Goal: Task Accomplishment & Management: Manage account settings

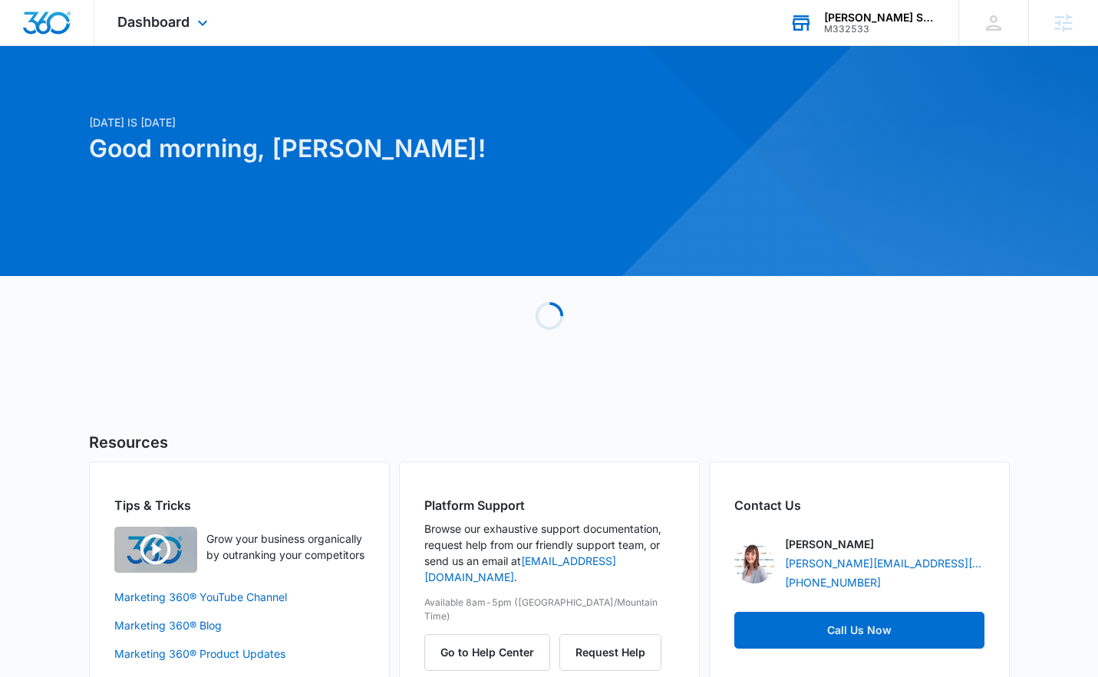
click at [860, 14] on div "Palmer's Strategic Advisors" at bounding box center [880, 18] width 112 height 12
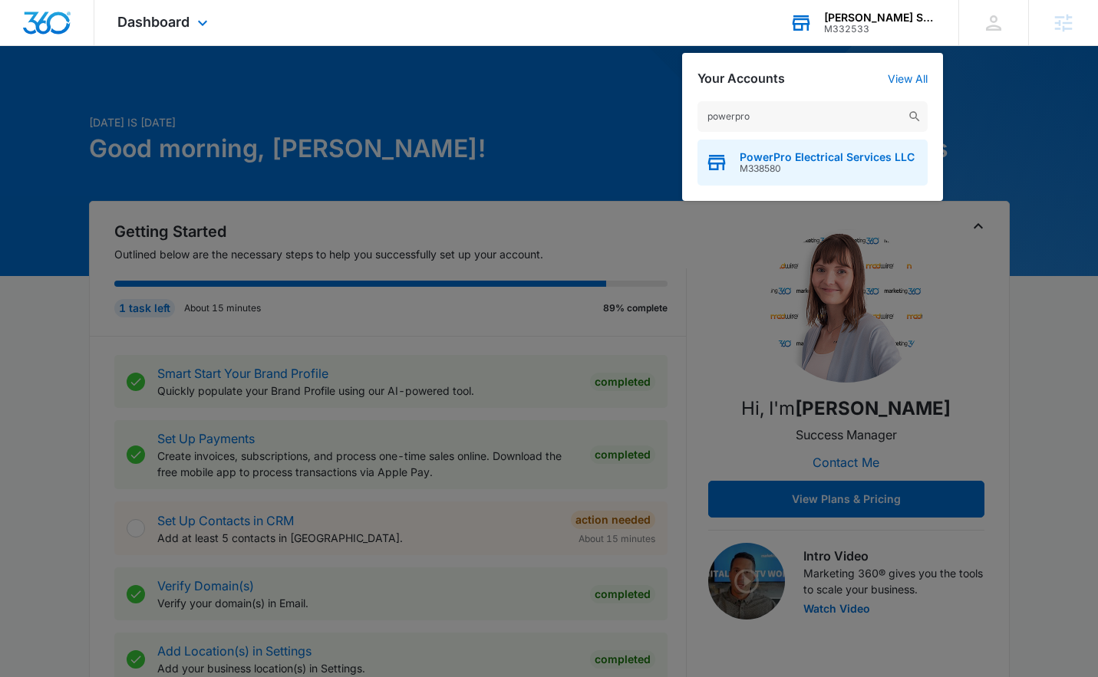
type input "powerpro"
click at [783, 166] on span "M338580" at bounding box center [826, 168] width 175 height 11
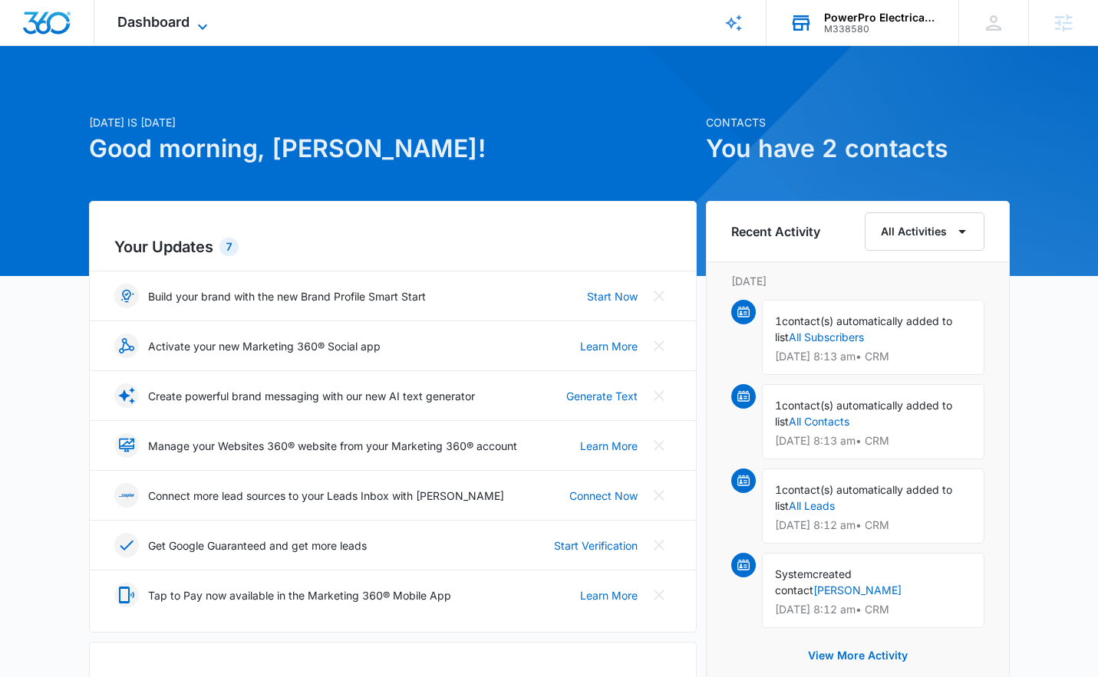
click at [147, 21] on span "Dashboard" at bounding box center [153, 22] width 72 height 16
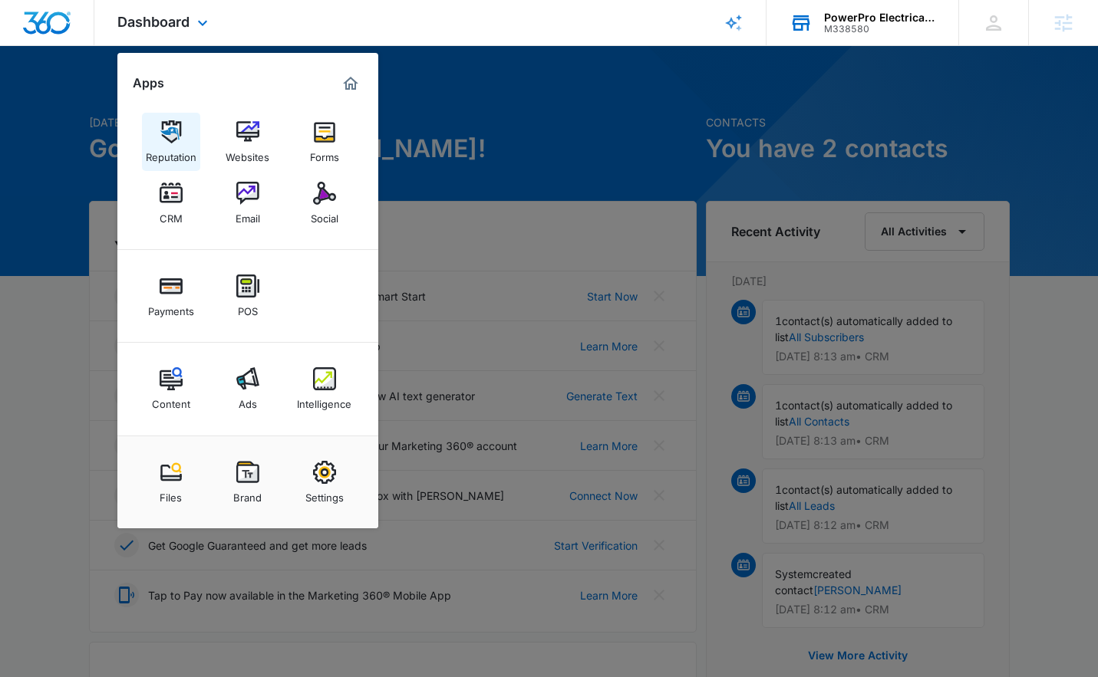
click at [154, 136] on link "Reputation" at bounding box center [171, 142] width 58 height 58
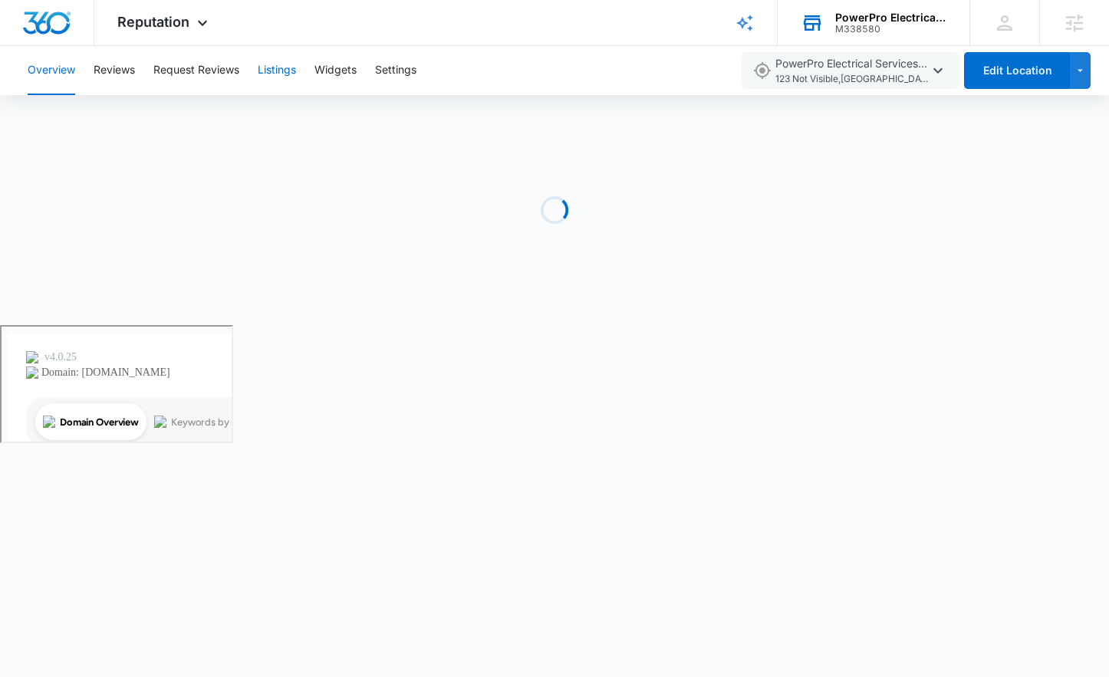
click at [275, 72] on button "Listings" at bounding box center [277, 70] width 38 height 49
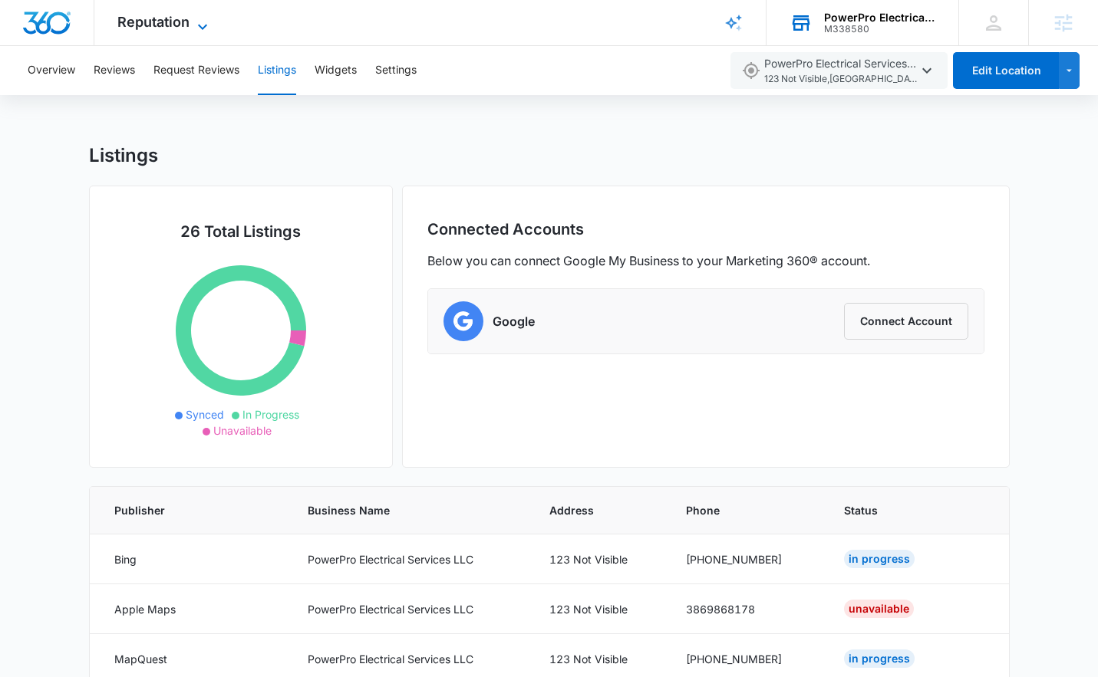
click at [156, 27] on span "Reputation" at bounding box center [153, 22] width 72 height 16
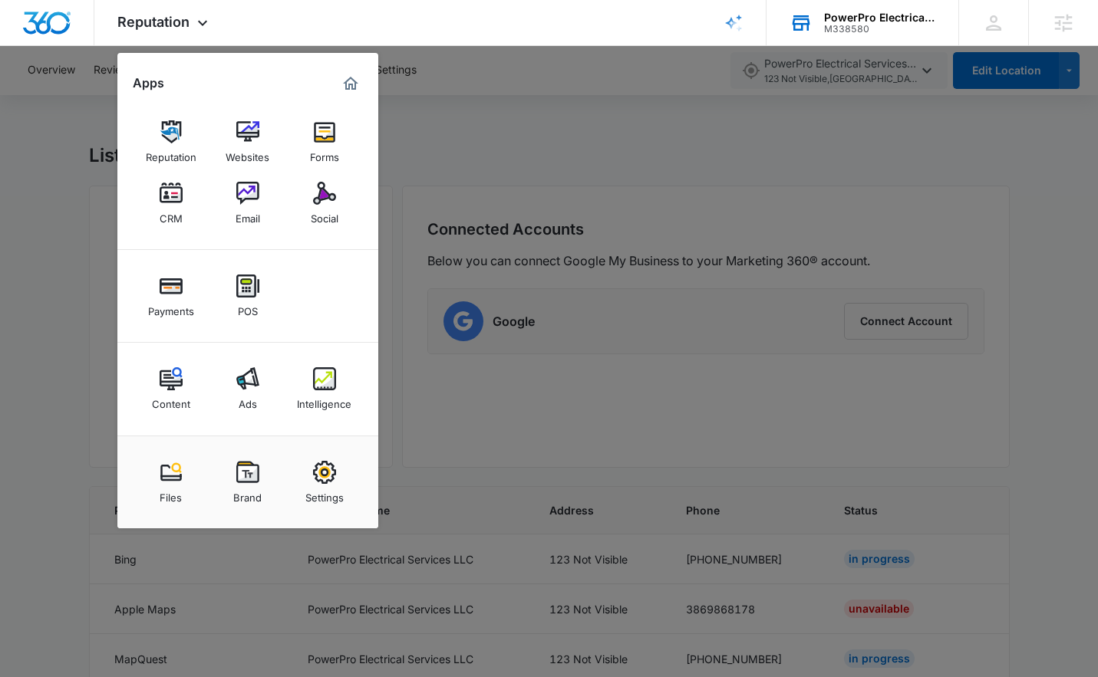
click at [62, 125] on div at bounding box center [549, 338] width 1098 height 677
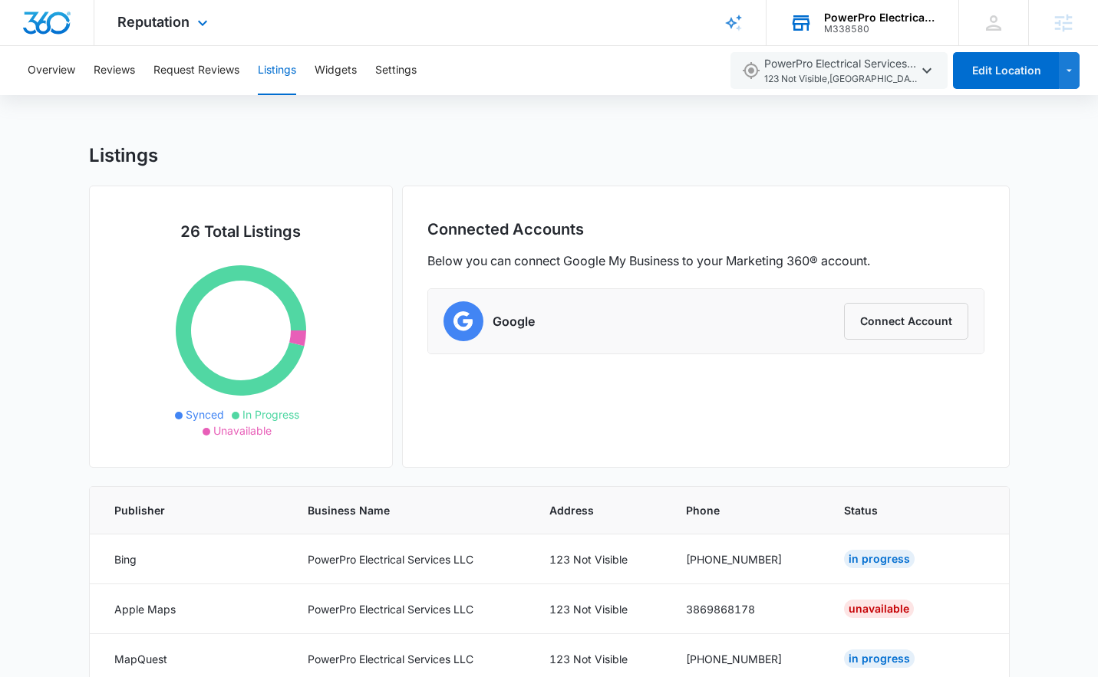
click at [58, 29] on img "Dashboard" at bounding box center [46, 23] width 49 height 23
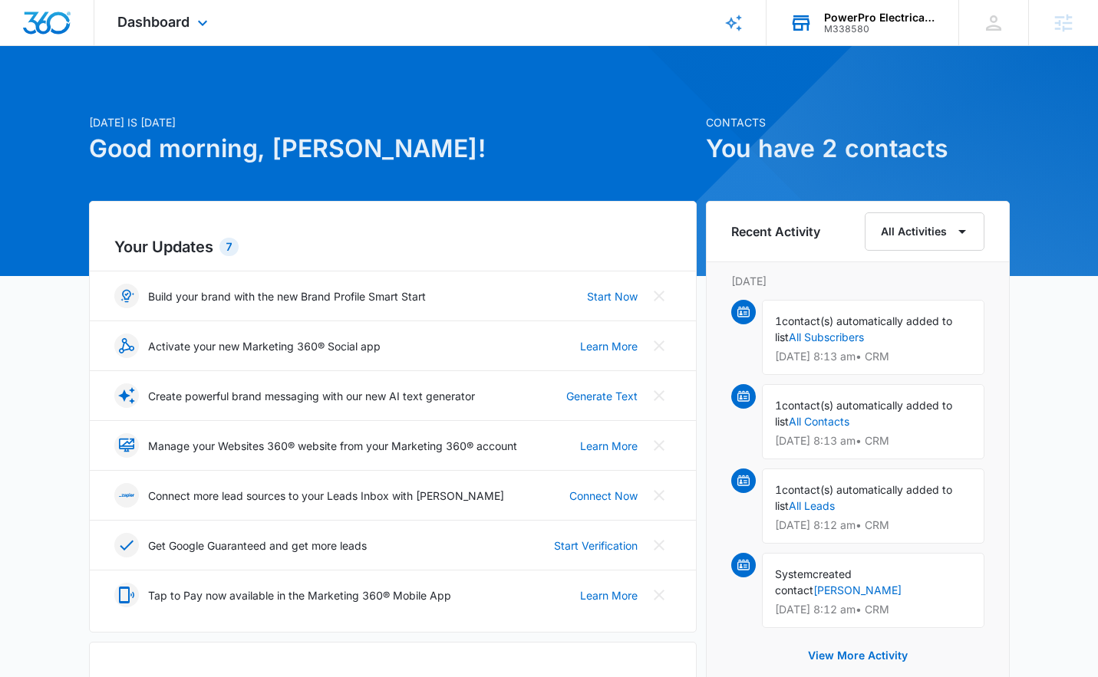
click at [190, 24] on div "Dashboard Apps Reputation Websites Forms CRM Email Social Payments POS Content …" at bounding box center [164, 22] width 140 height 45
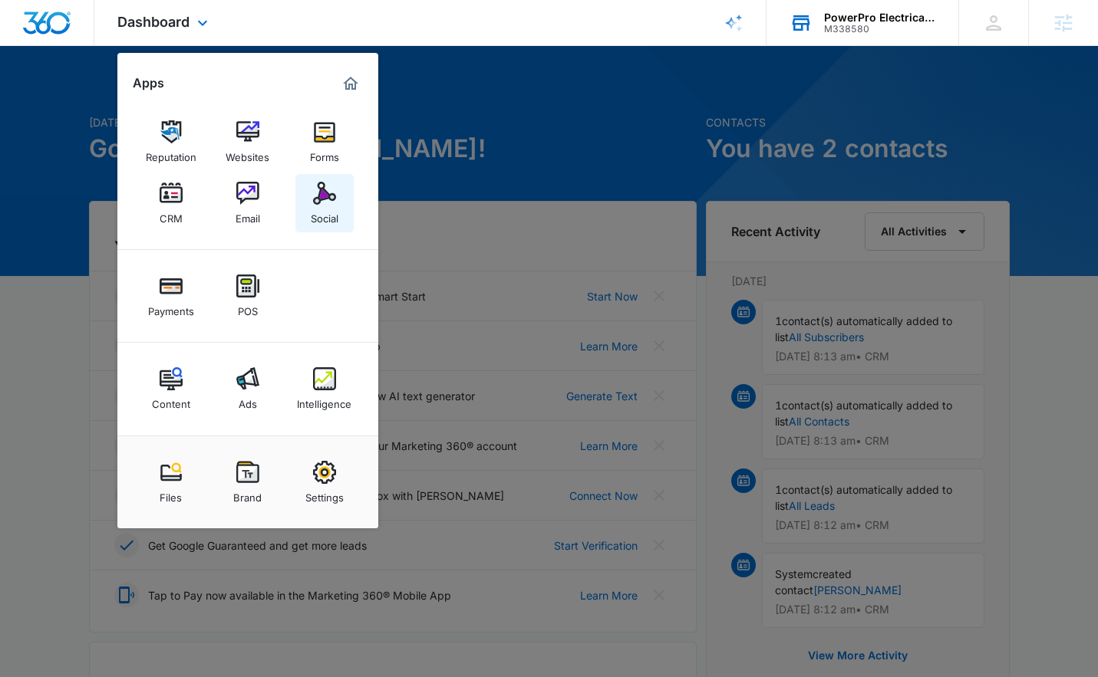
click at [324, 209] on div "Social" at bounding box center [325, 215] width 28 height 20
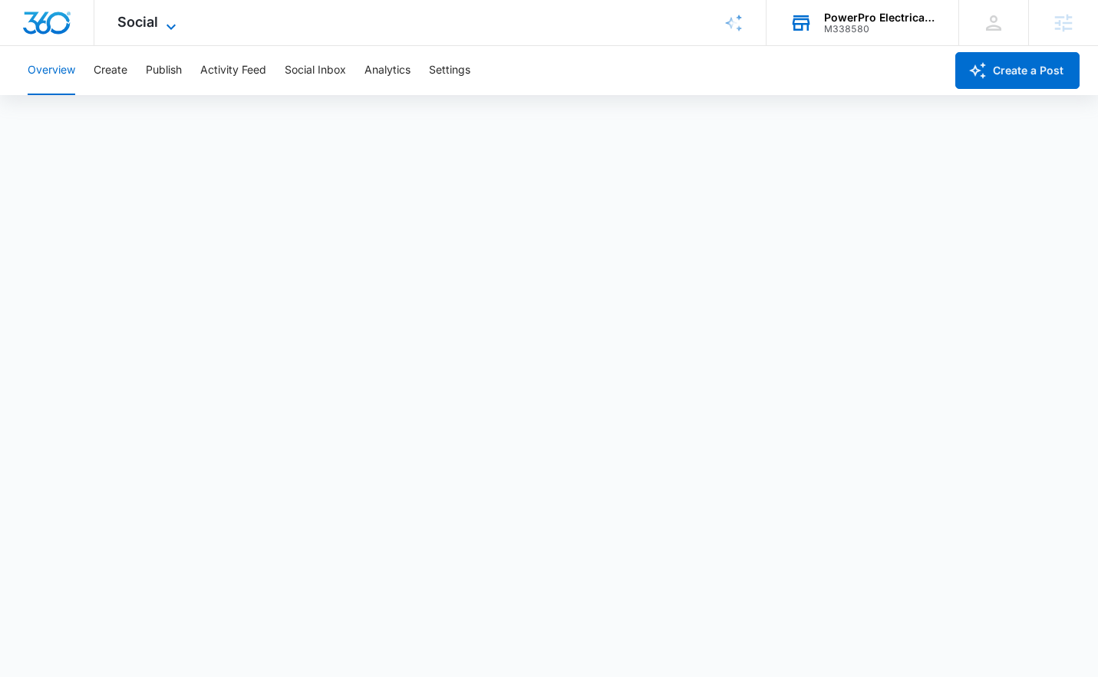
click at [125, 25] on span "Social" at bounding box center [137, 22] width 41 height 16
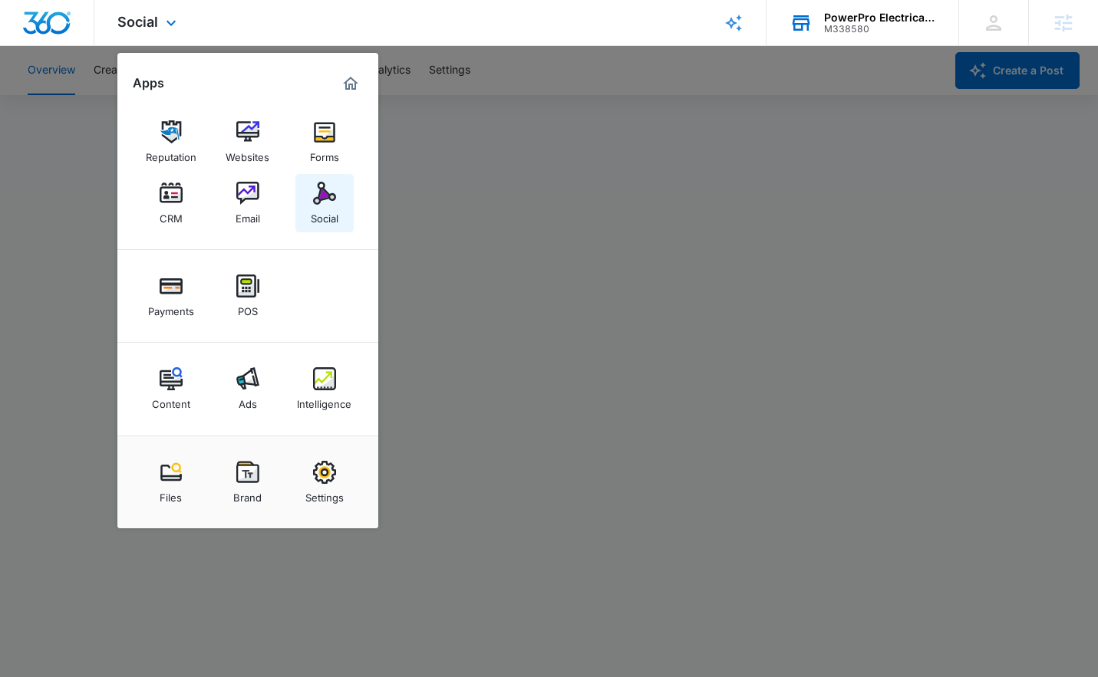
click at [334, 198] on img at bounding box center [324, 193] width 23 height 23
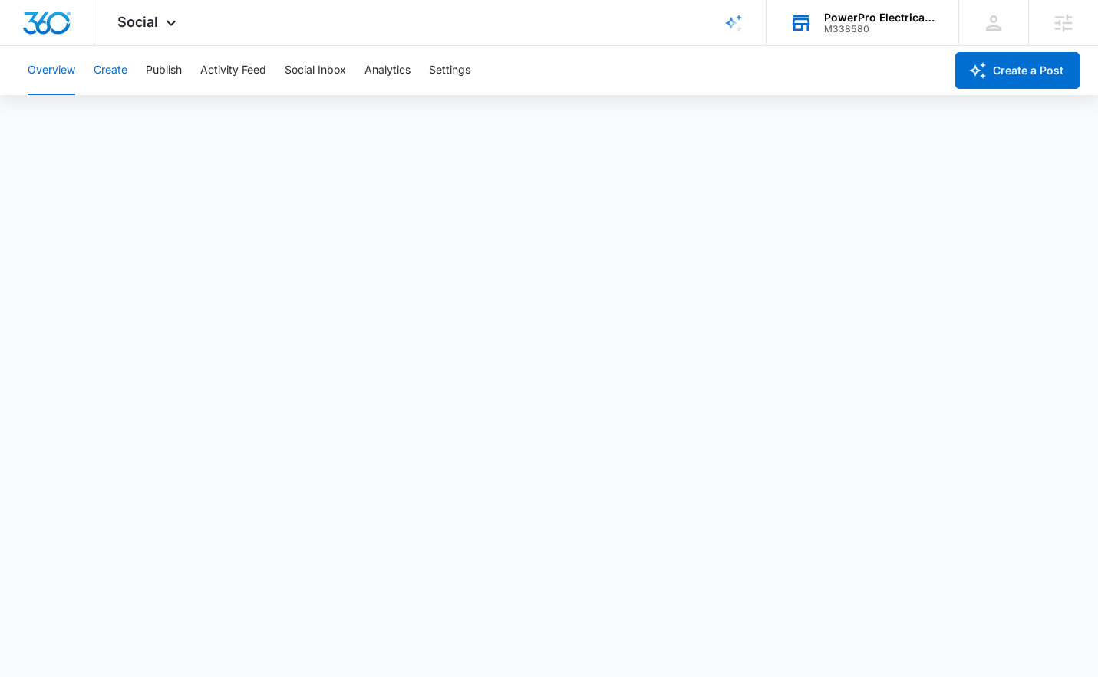
click at [121, 68] on button "Create" at bounding box center [111, 70] width 34 height 49
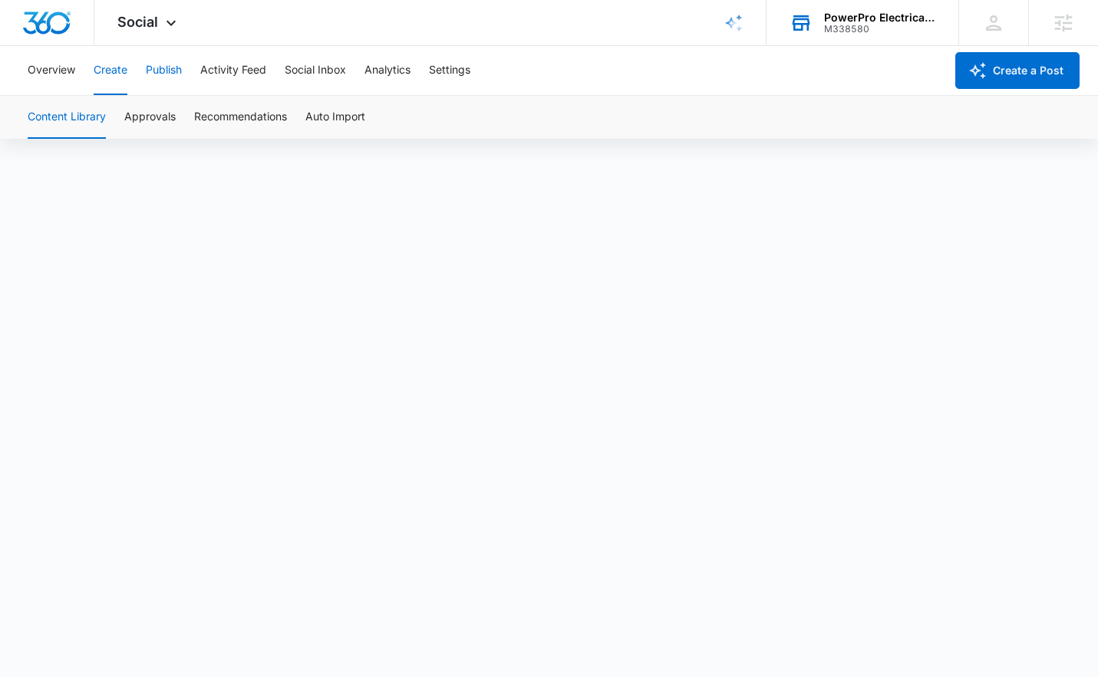
click at [157, 70] on button "Publish" at bounding box center [164, 70] width 36 height 49
click at [110, 74] on button "Create" at bounding box center [111, 70] width 34 height 49
click at [144, 22] on span "Social" at bounding box center [137, 22] width 41 height 16
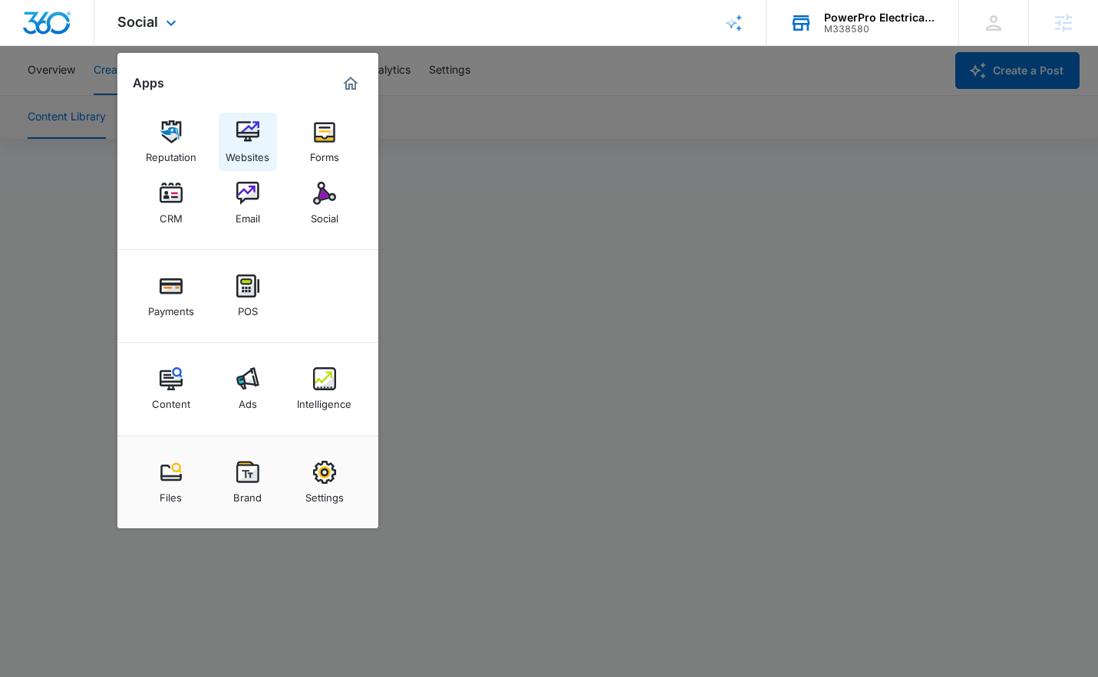
click at [249, 128] on img at bounding box center [247, 131] width 23 height 23
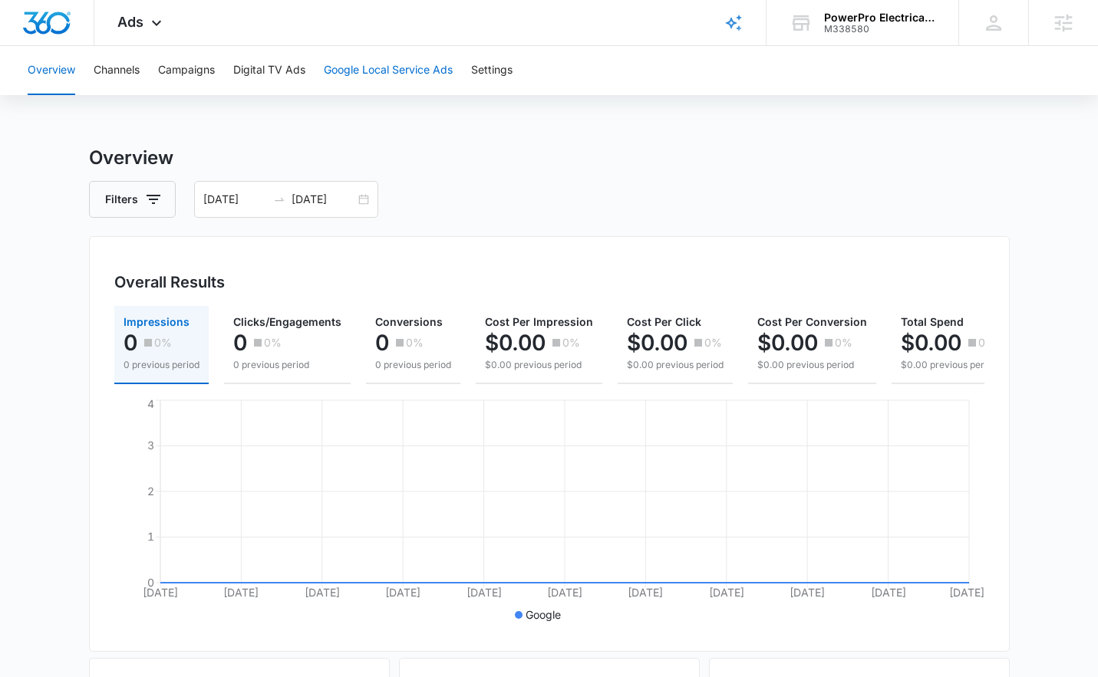
click at [410, 71] on button "Google Local Service Ads" at bounding box center [388, 70] width 129 height 49
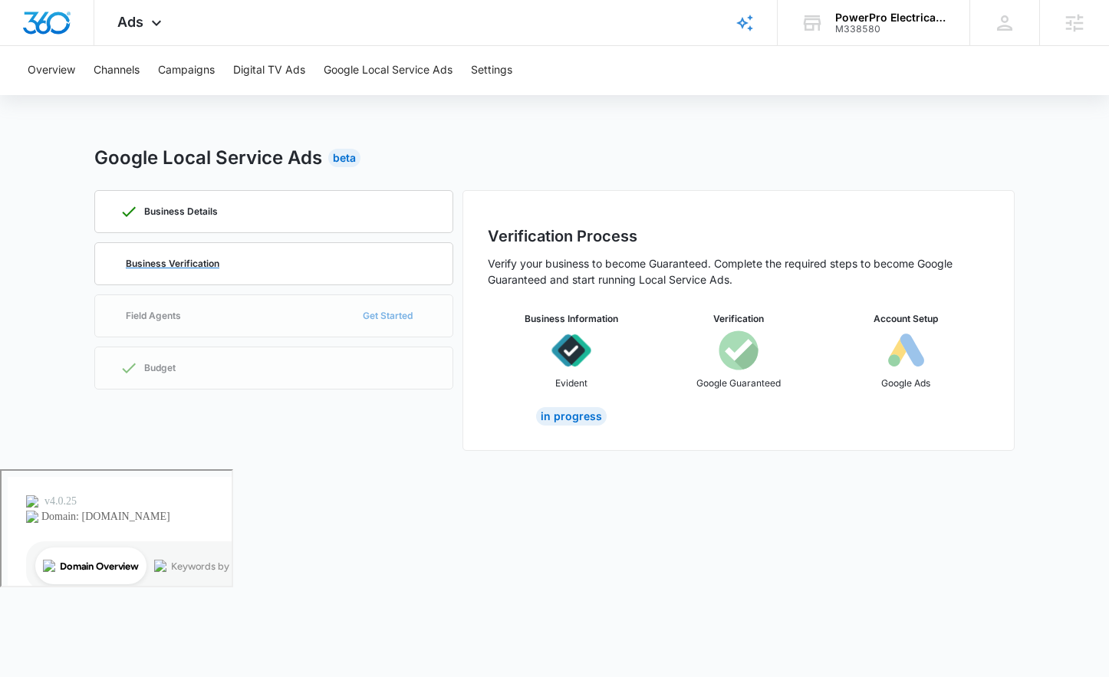
click at [173, 266] on p "Business Verification" at bounding box center [173, 263] width 94 height 9
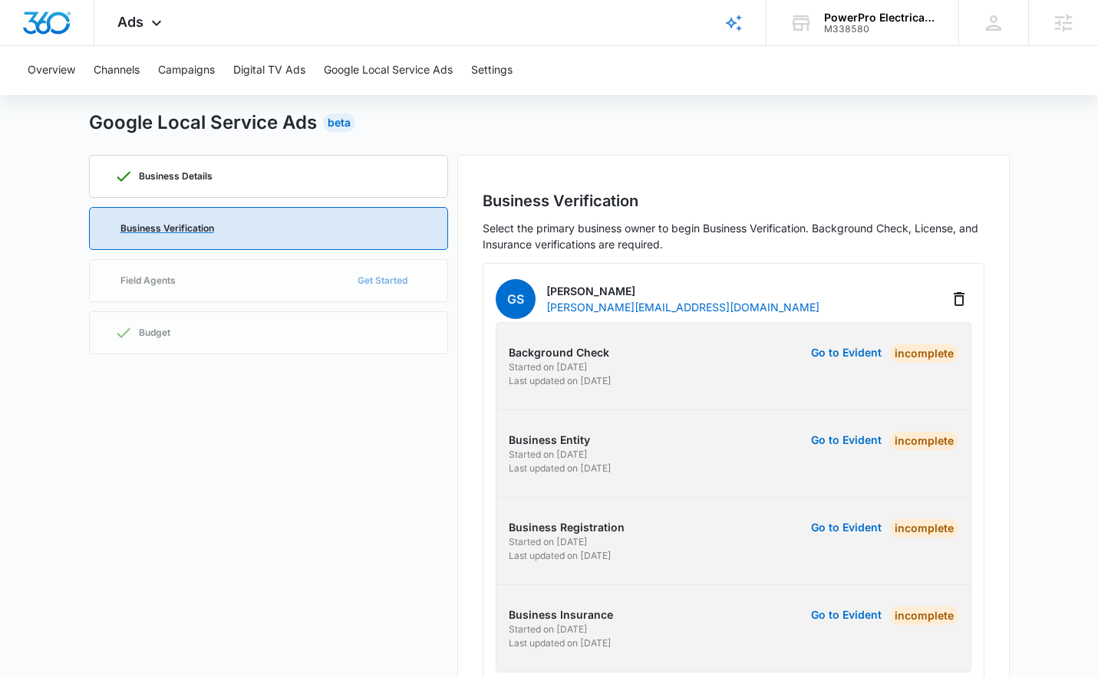
scroll to position [54, 0]
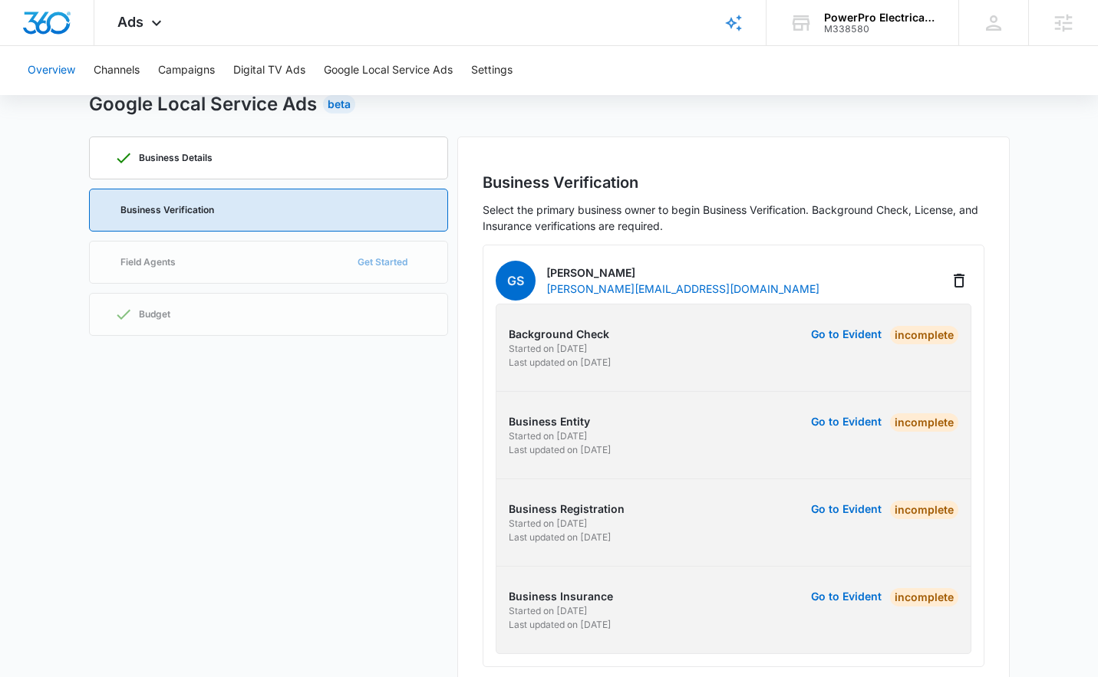
click at [65, 71] on button "Overview" at bounding box center [52, 70] width 48 height 49
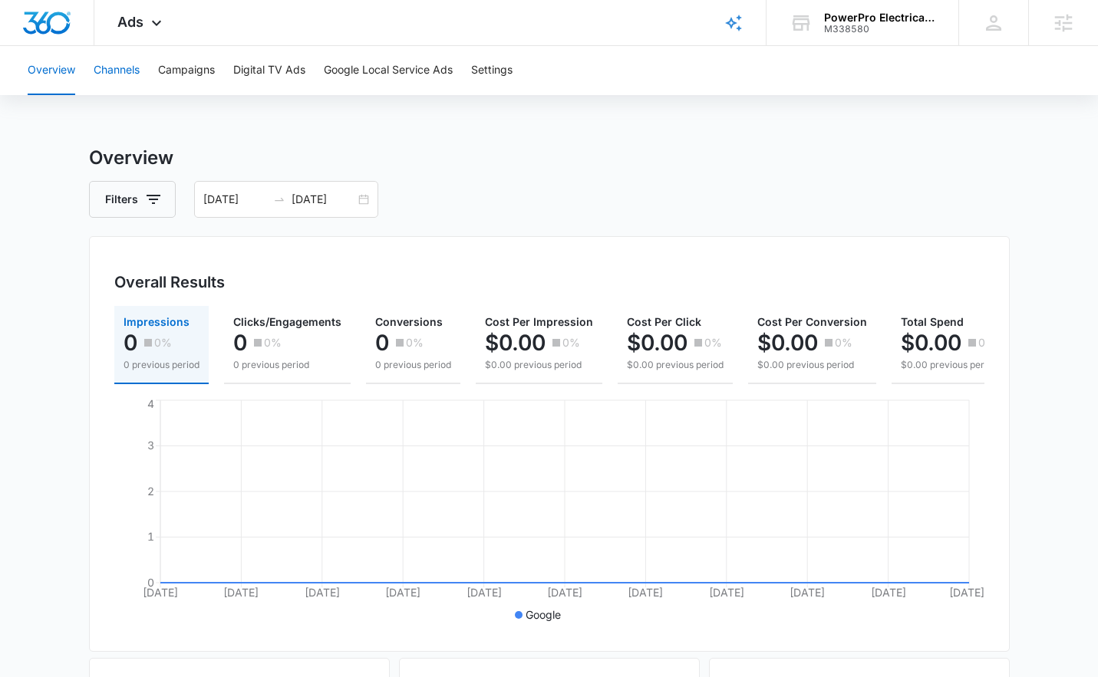
click at [111, 65] on button "Channels" at bounding box center [117, 70] width 46 height 49
click at [51, 69] on button "Overview" at bounding box center [52, 70] width 48 height 49
click at [133, 23] on span "Ads" at bounding box center [130, 22] width 26 height 16
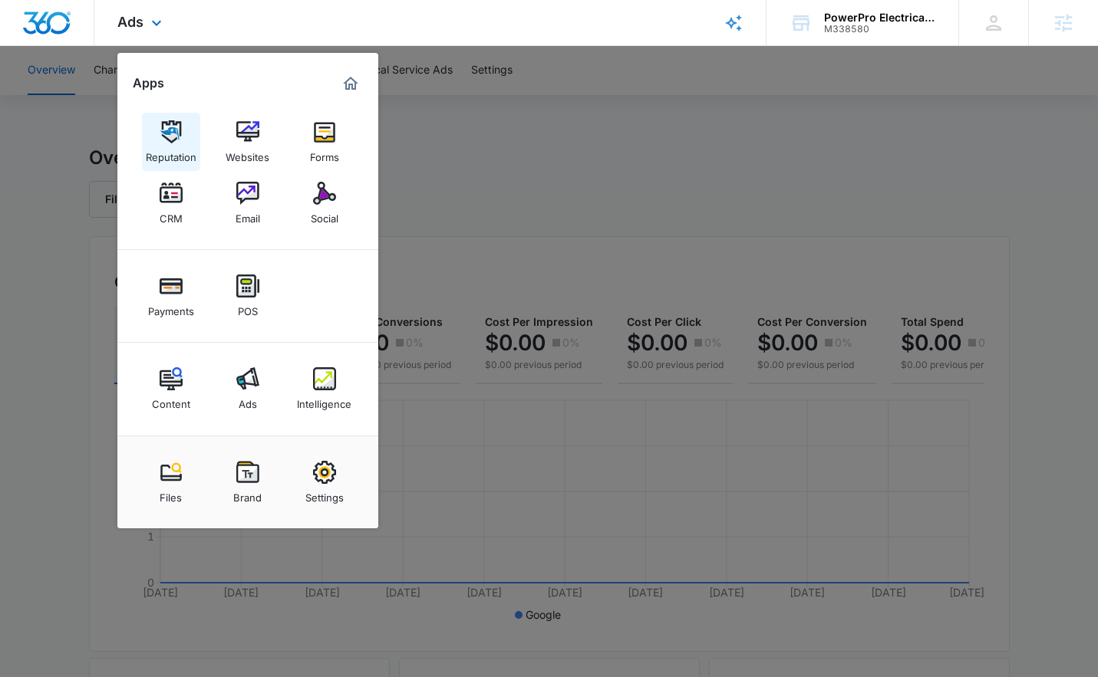
click at [175, 135] on img at bounding box center [171, 131] width 23 height 23
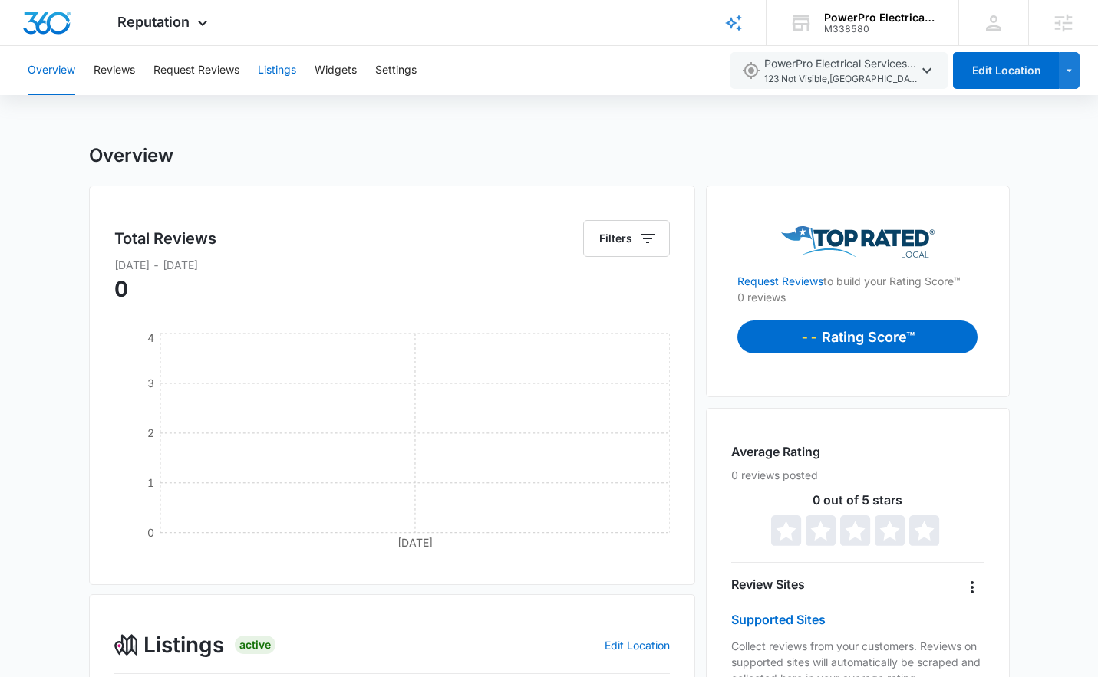
click at [272, 70] on button "Listings" at bounding box center [277, 70] width 38 height 49
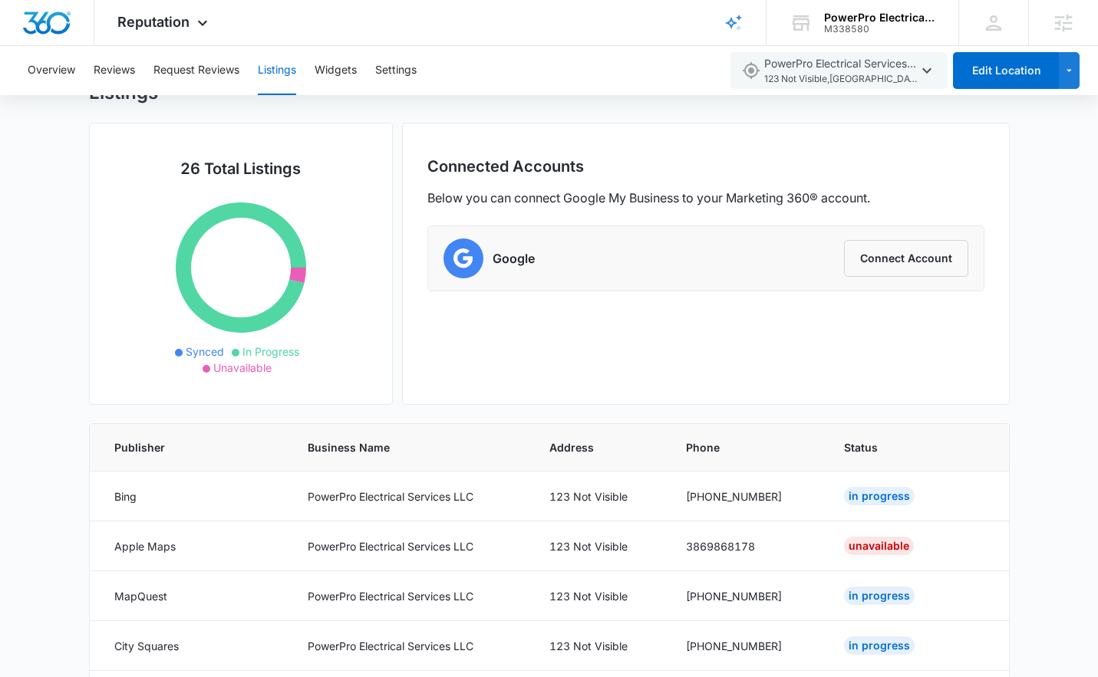
scroll to position [60, 0]
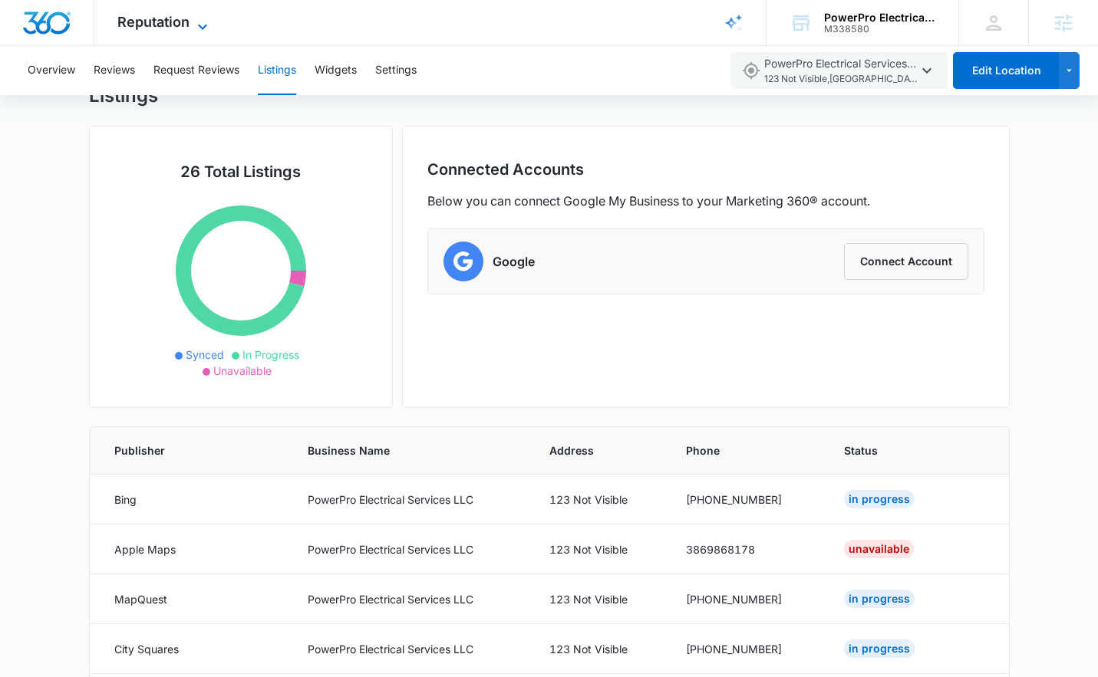
click at [199, 24] on icon at bounding box center [202, 26] width 9 height 5
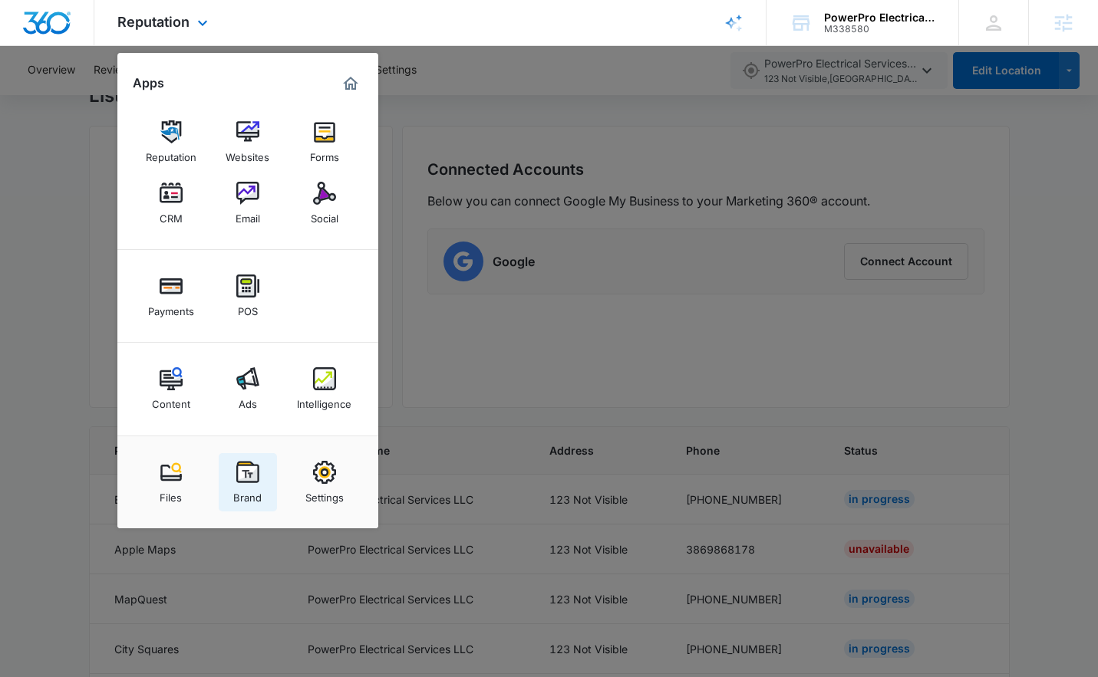
click at [243, 476] on img at bounding box center [247, 472] width 23 height 23
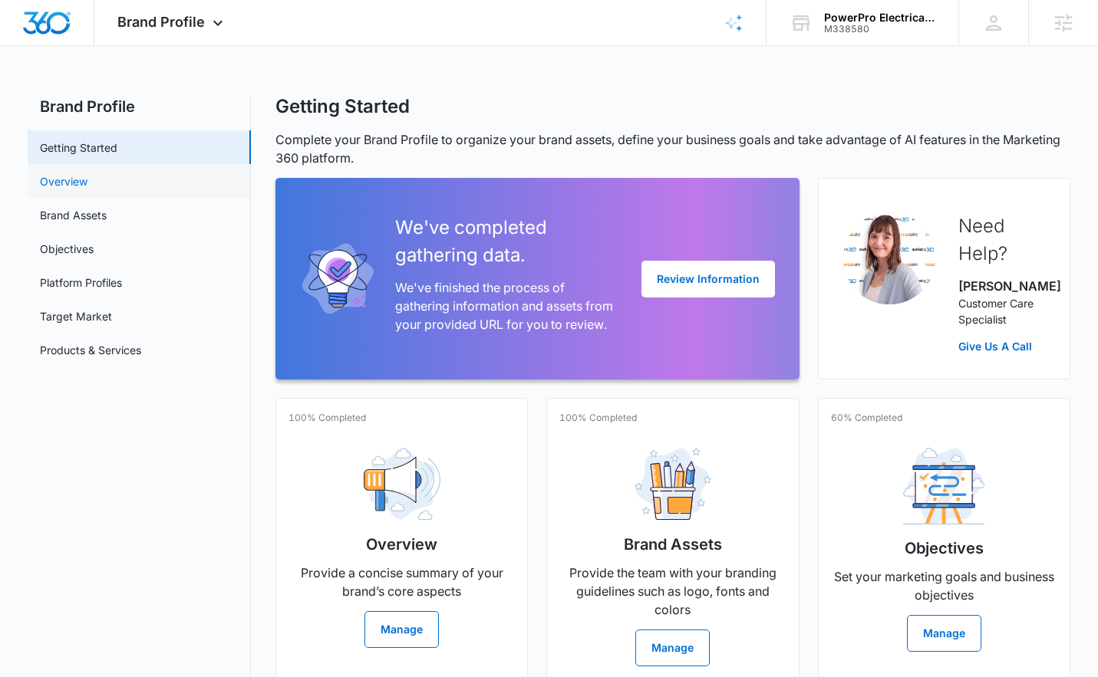
click at [87, 182] on link "Overview" at bounding box center [64, 181] width 48 height 16
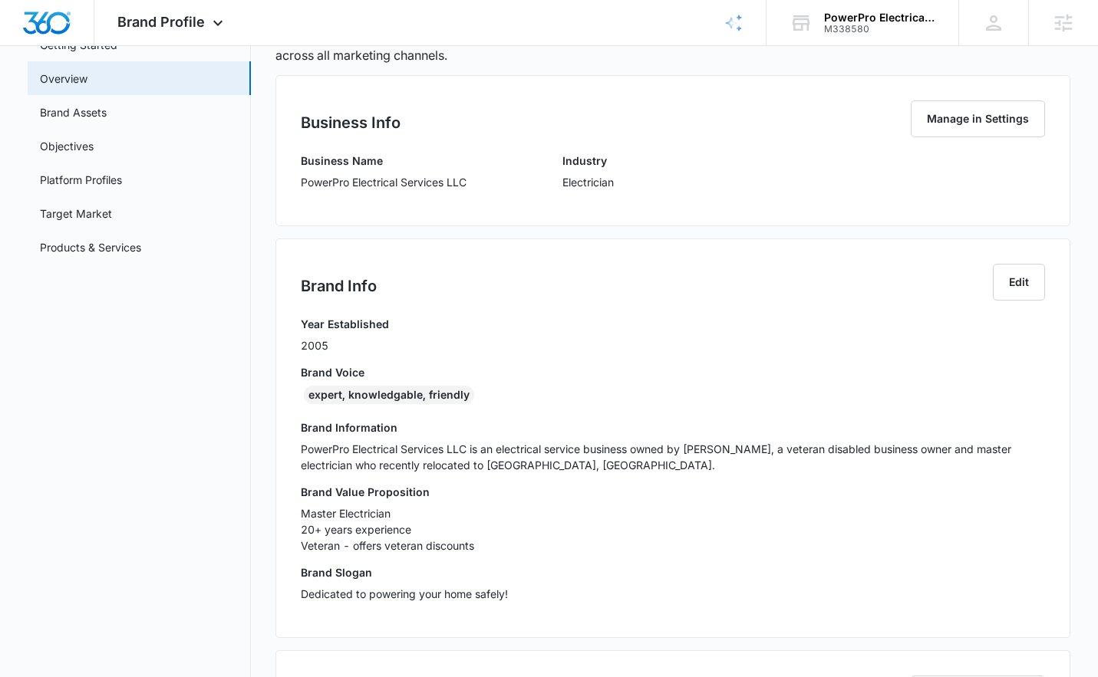
scroll to position [84, 0]
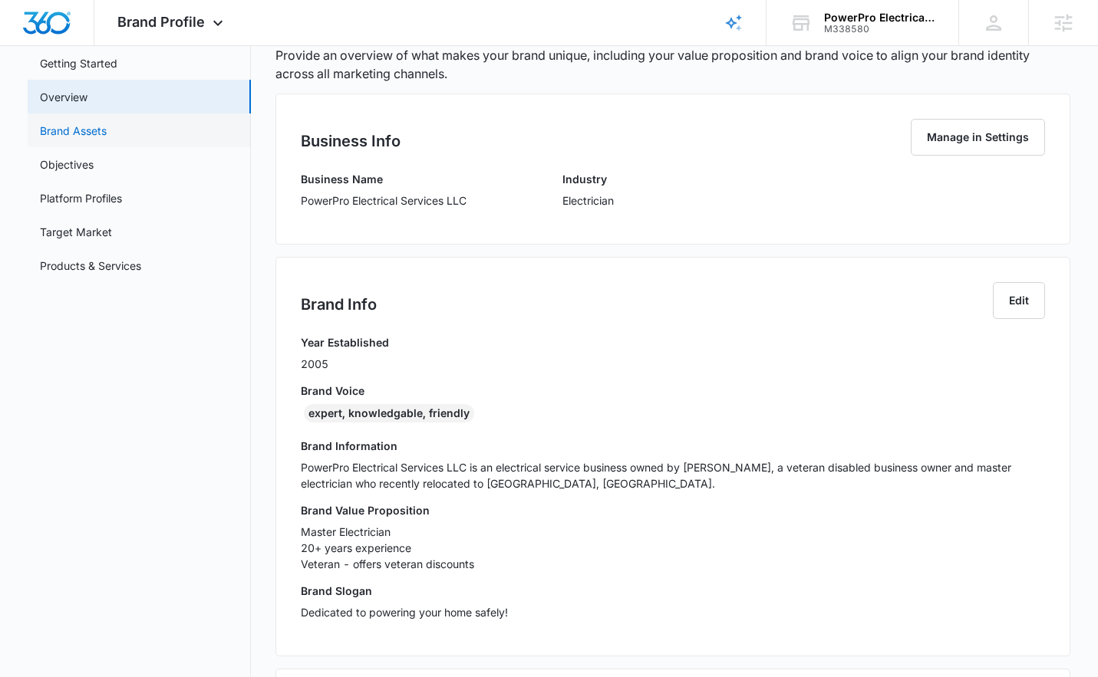
click at [107, 135] on link "Brand Assets" at bounding box center [73, 131] width 67 height 16
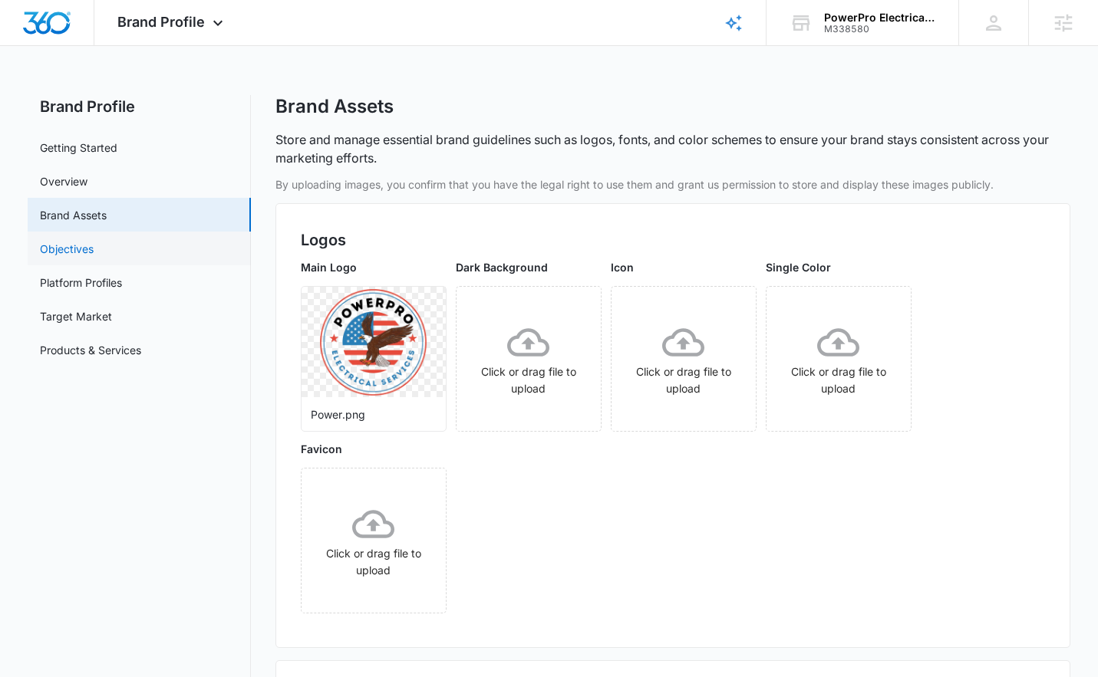
click at [67, 251] on link "Objectives" at bounding box center [67, 249] width 54 height 16
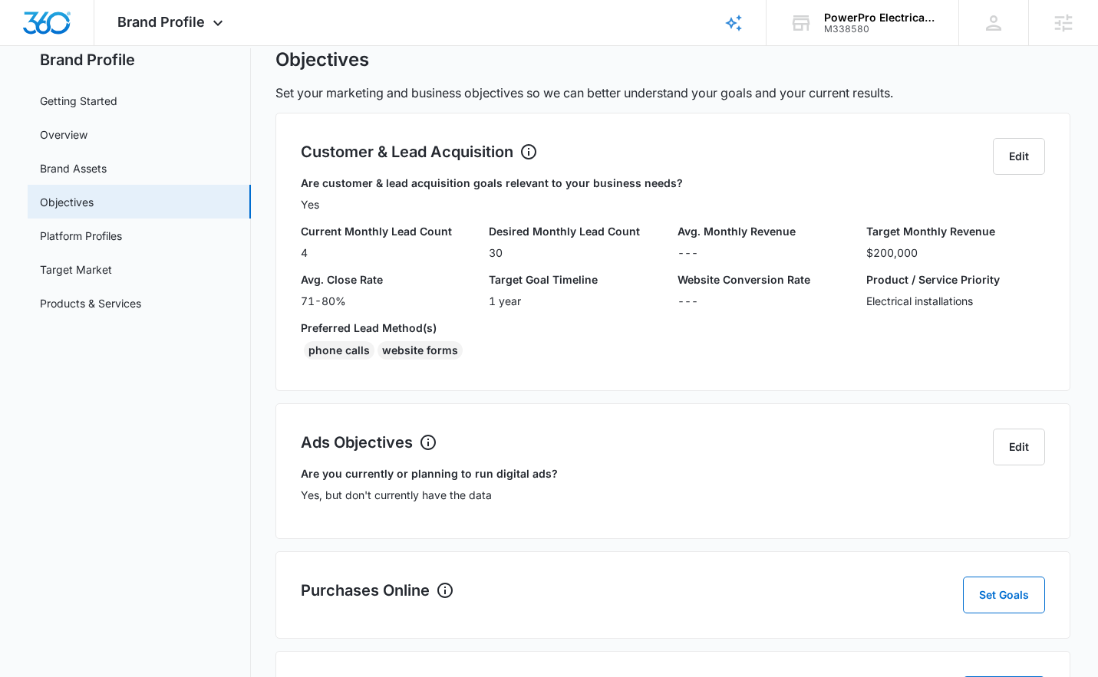
scroll to position [104, 0]
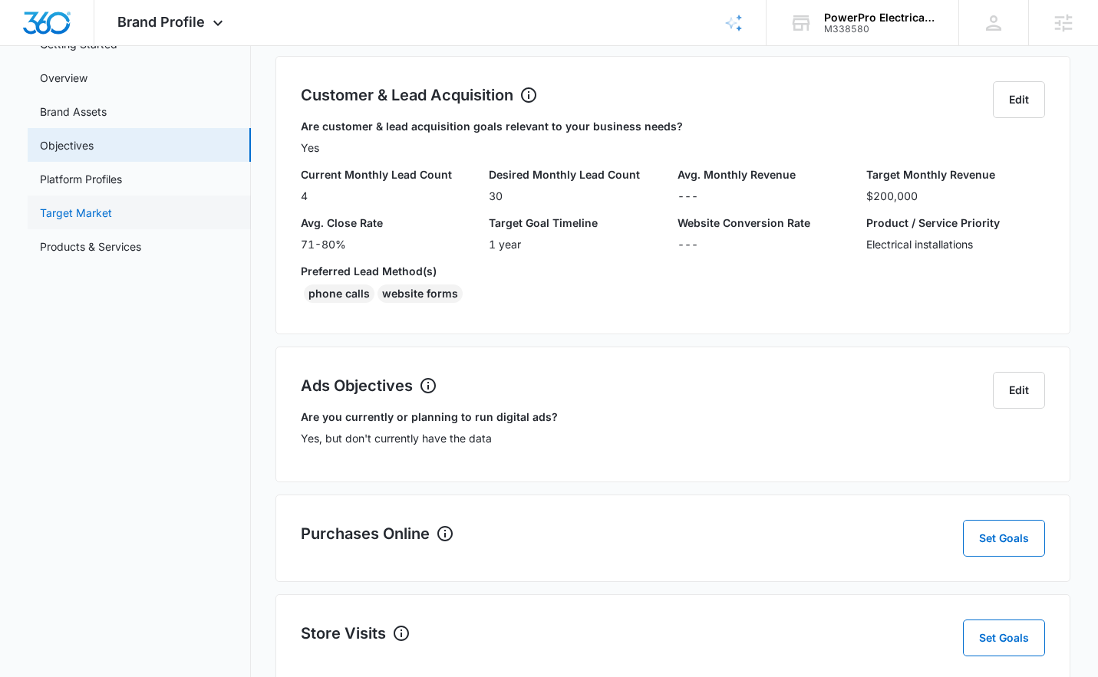
click at [112, 212] on link "Target Market" at bounding box center [76, 213] width 72 height 16
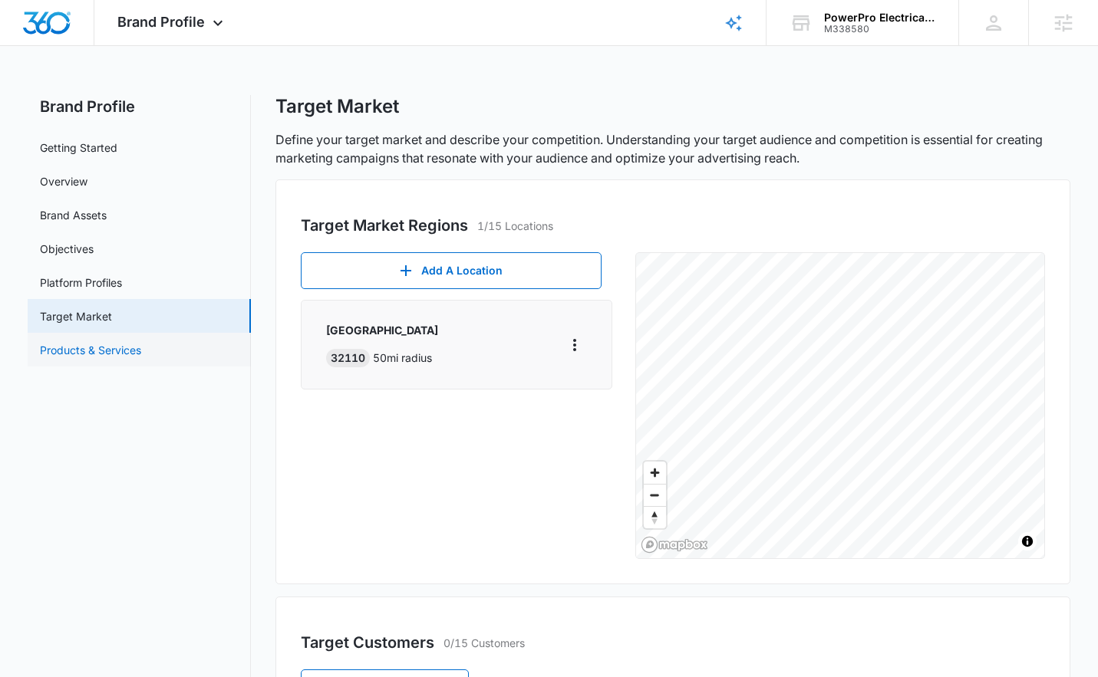
click at [141, 356] on link "Products & Services" at bounding box center [90, 350] width 101 height 16
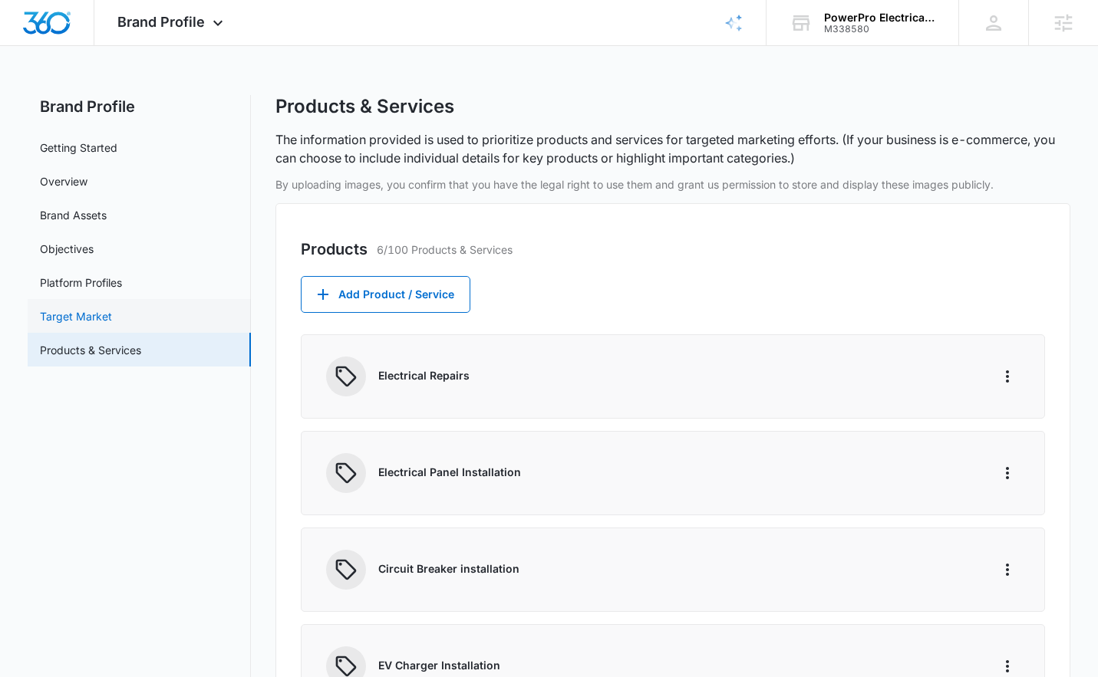
click at [112, 314] on link "Target Market" at bounding box center [76, 316] width 72 height 16
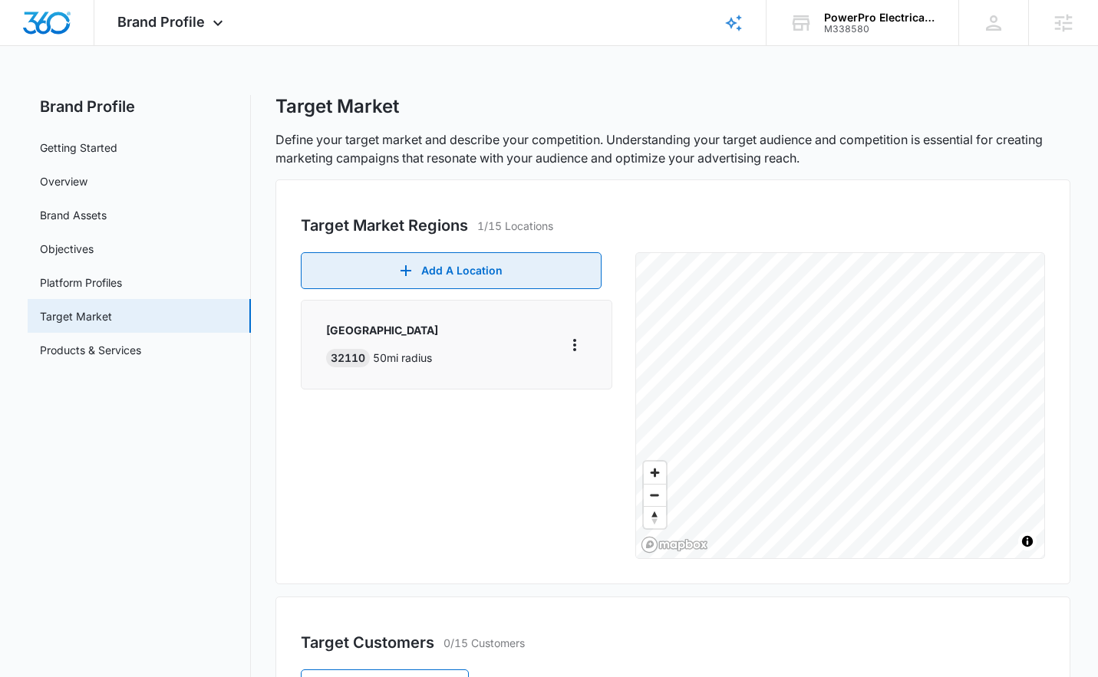
click at [510, 281] on button "Add A Location" at bounding box center [451, 270] width 301 height 37
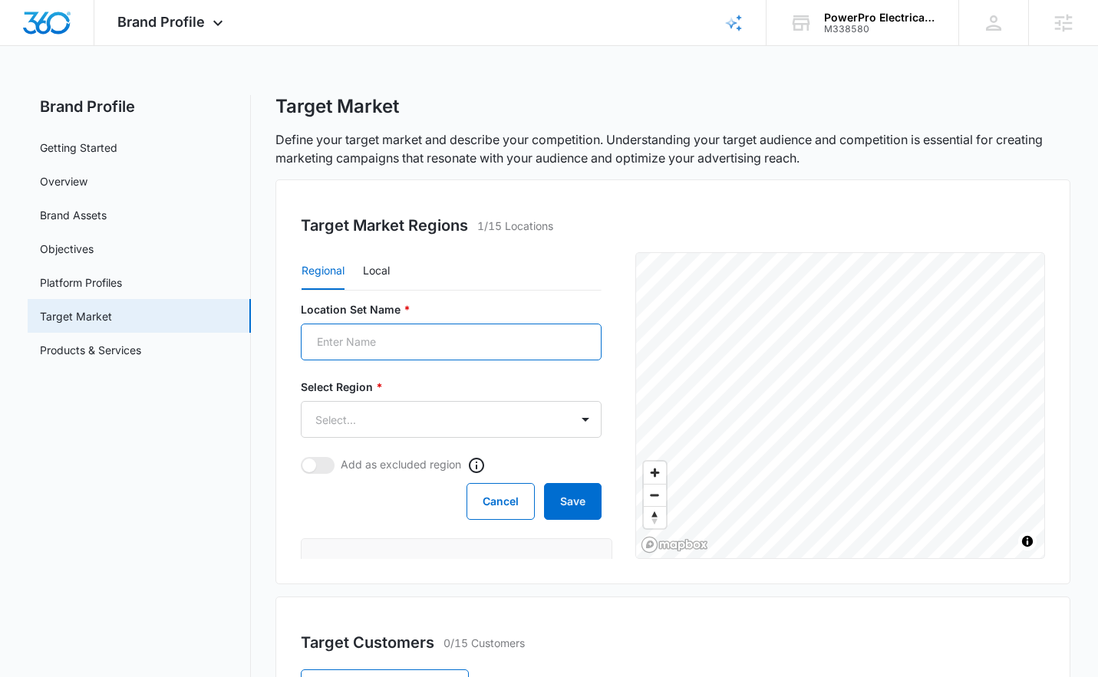
click at [420, 346] on input "Location Set Name *" at bounding box center [451, 342] width 301 height 37
click at [279, 426] on div "Target Market Regions 1/15 Locations Regional Local Location Set Name * Select …" at bounding box center [672, 381] width 795 height 405
click at [496, 505] on button "Cancel" at bounding box center [500, 501] width 68 height 37
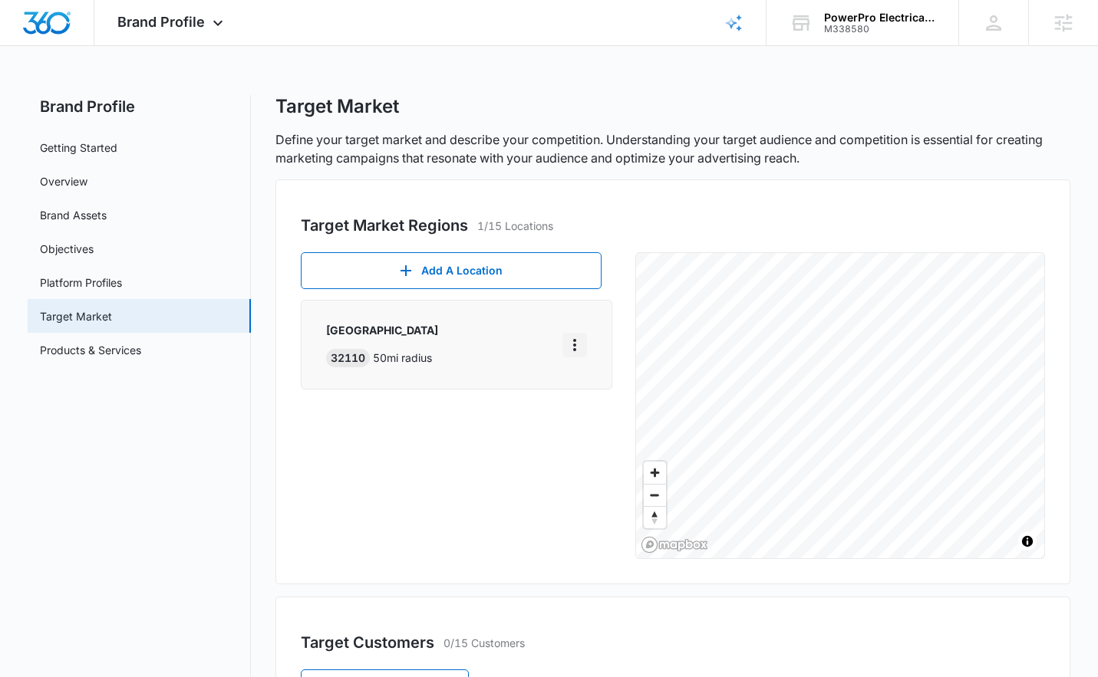
click at [568, 343] on icon "More" at bounding box center [574, 345] width 18 height 18
click at [595, 387] on div "Edit" at bounding box center [614, 388] width 66 height 11
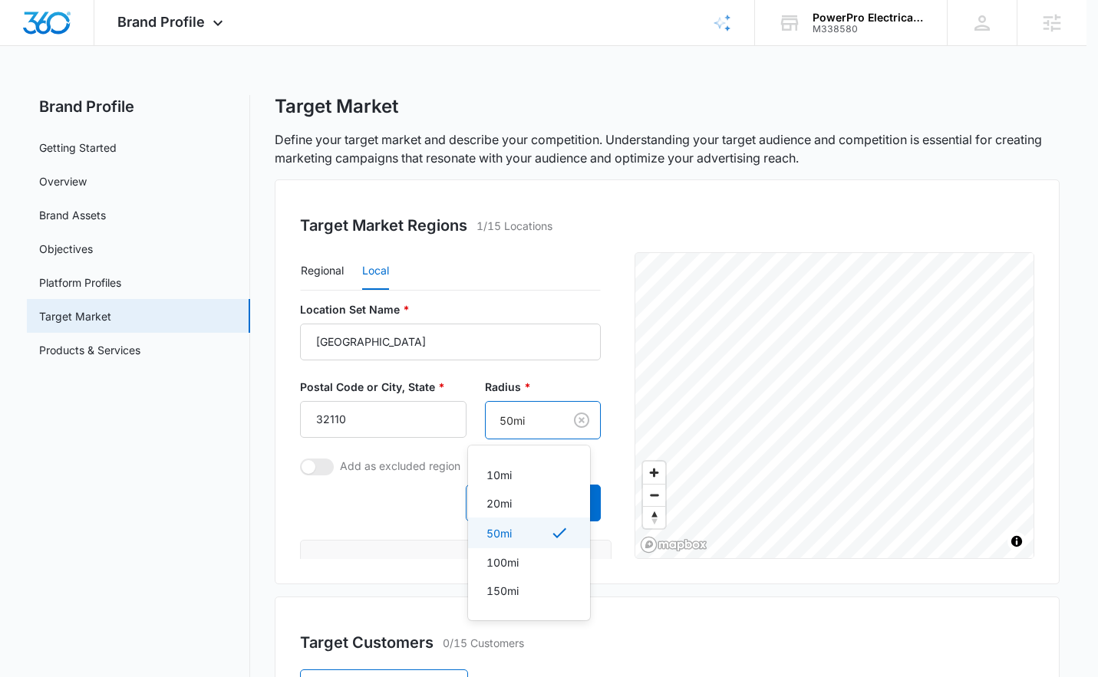
click at [492, 419] on body "Brand Profile Apps Reputation Websites Forms CRM Email Social Payments POS Cont…" at bounding box center [549, 338] width 1098 height 677
click at [368, 505] on div at bounding box center [554, 338] width 1109 height 677
type input "25mi"
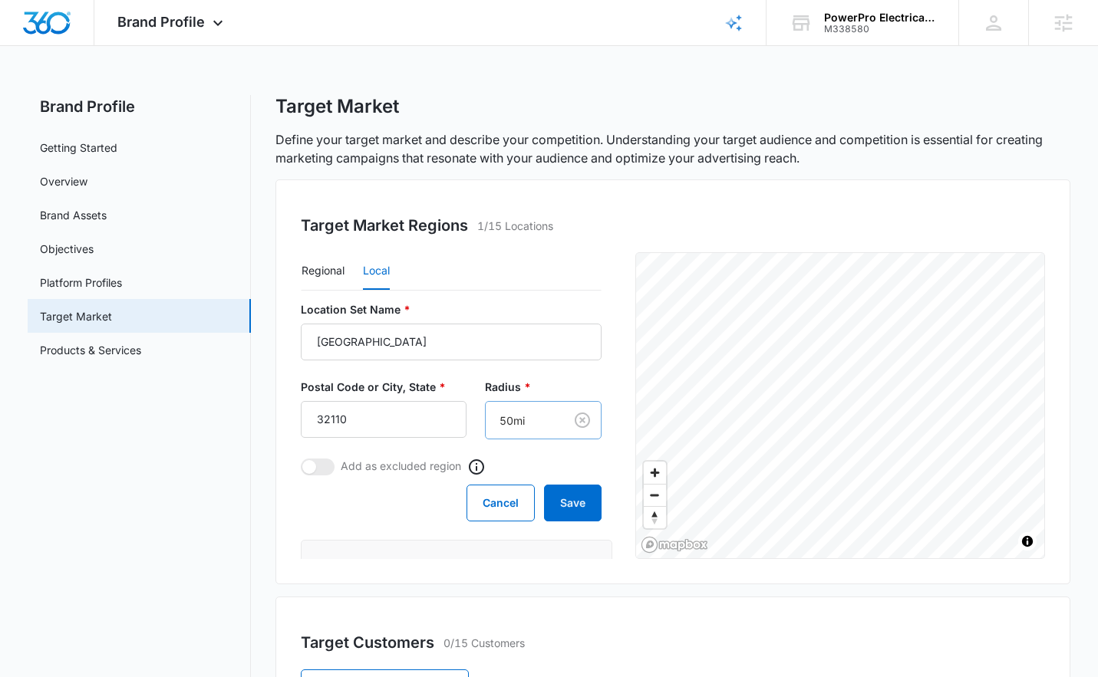
click at [527, 413] on body "Brand Profile Apps Reputation Websites Forms CRM Email Social Payments POS Cont…" at bounding box center [549, 604] width 1098 height 1209
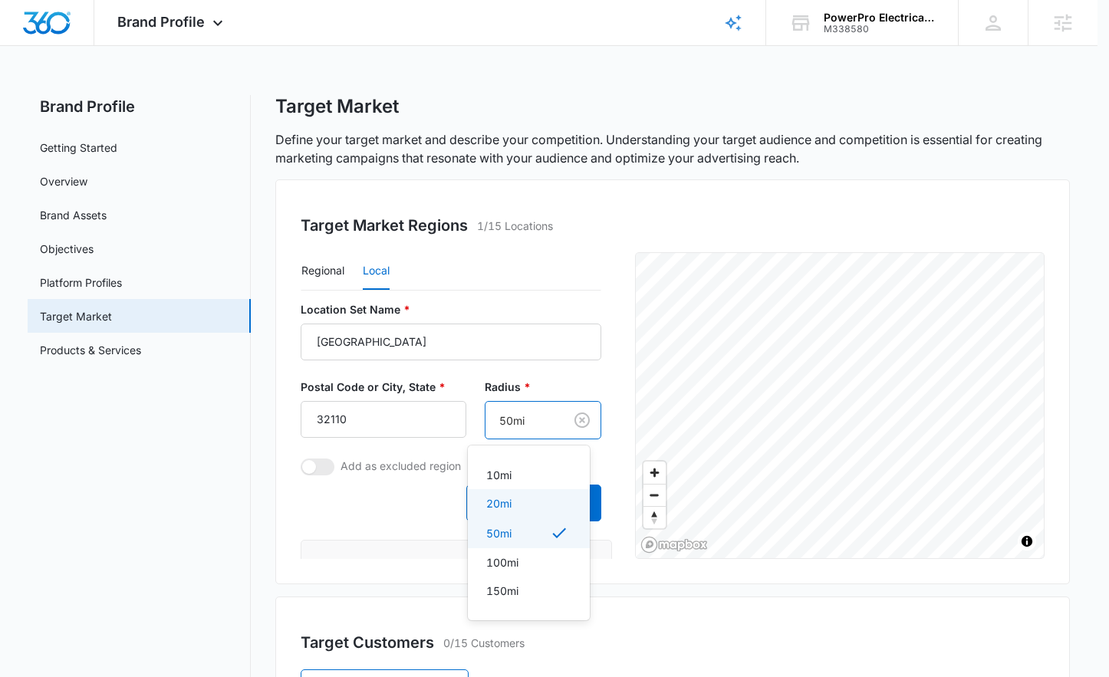
click at [498, 506] on p "20mi" at bounding box center [498, 504] width 25 height 16
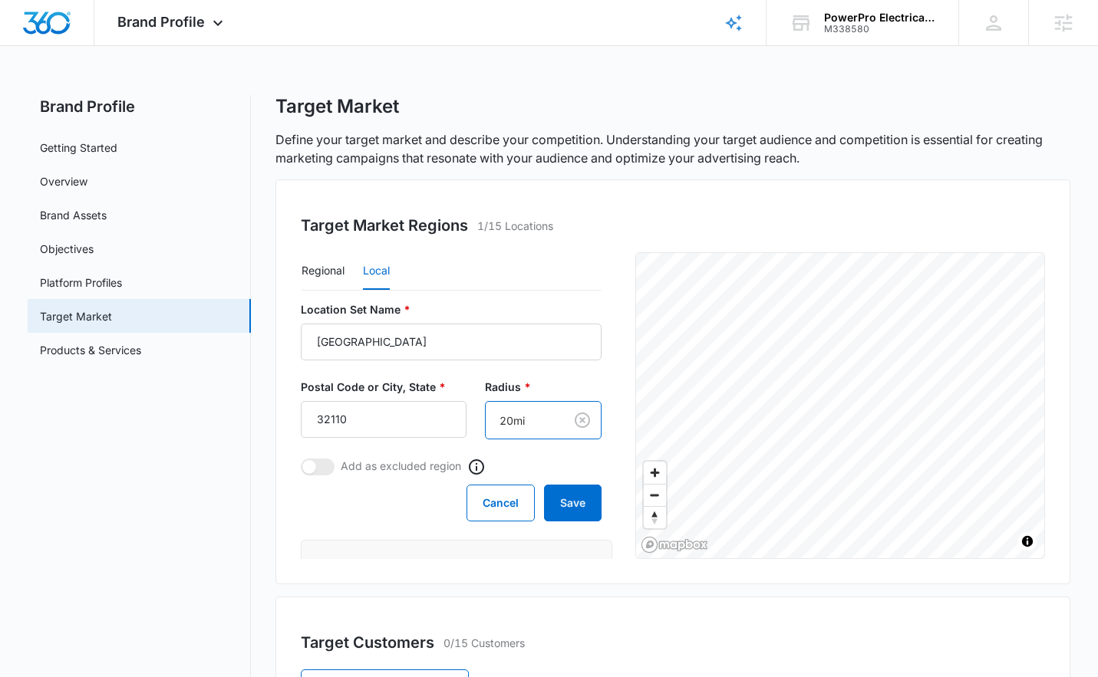
click at [493, 418] on body "Brand Profile Apps Reputation Websites Forms CRM Email Social Payments POS Cont…" at bounding box center [549, 604] width 1098 height 1209
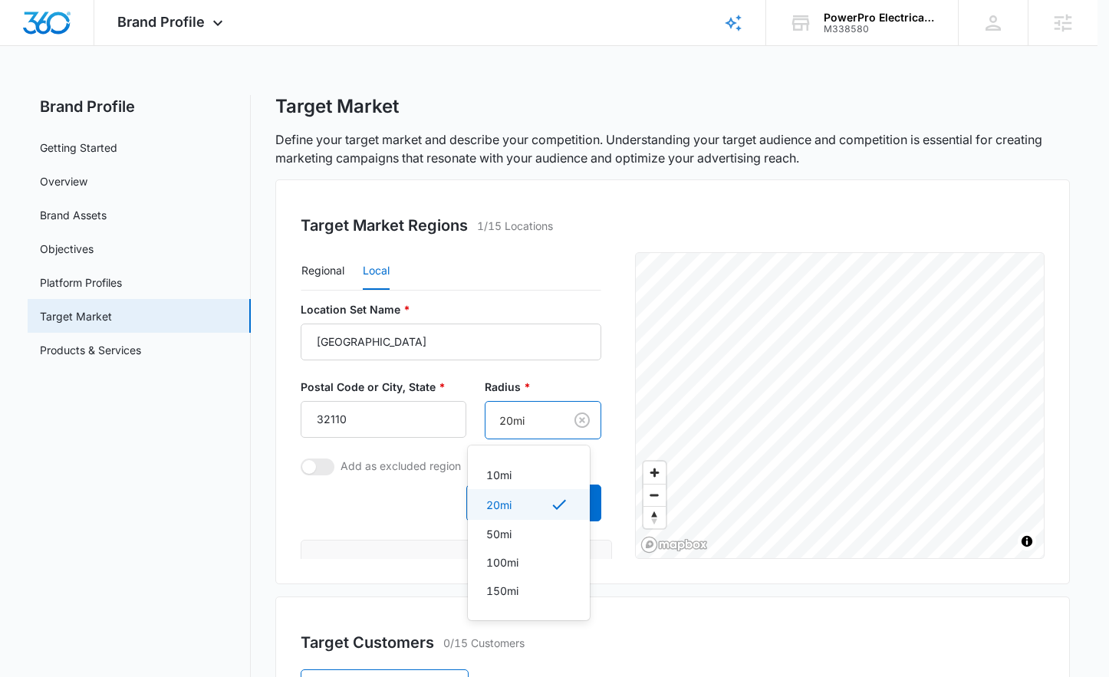
click at [505, 502] on p "20mi" at bounding box center [498, 505] width 25 height 16
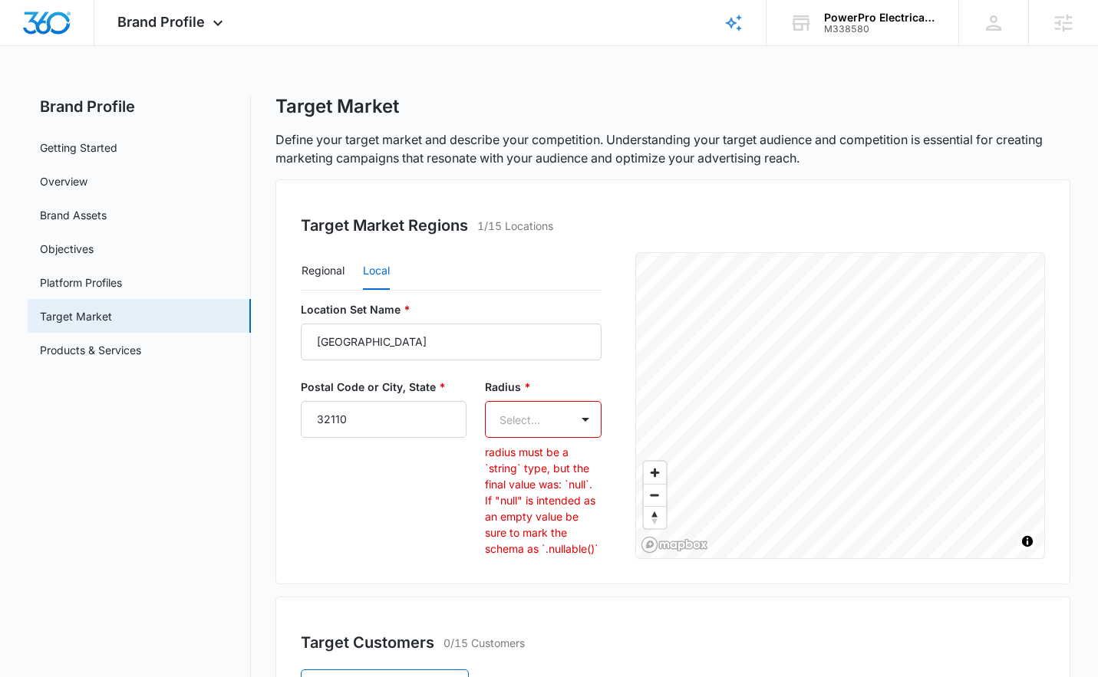
click at [517, 416] on body "Brand Profile Apps Reputation Websites Forms CRM Email Social Payments POS Cont…" at bounding box center [549, 604] width 1098 height 1209
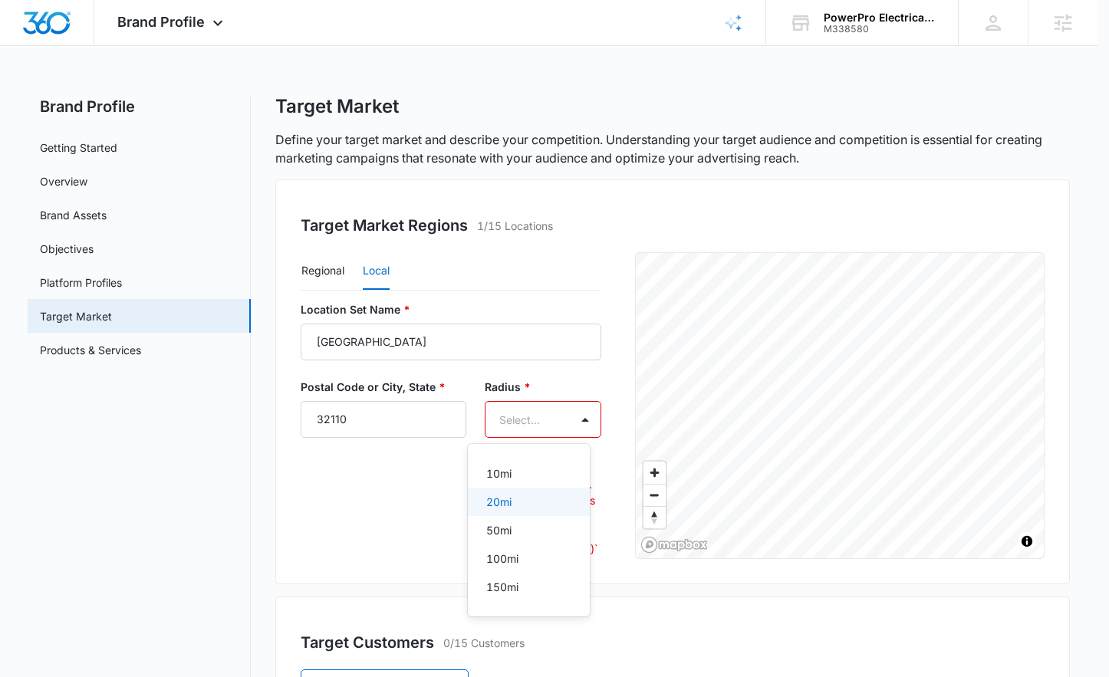
click at [492, 498] on p "20mi" at bounding box center [498, 502] width 25 height 16
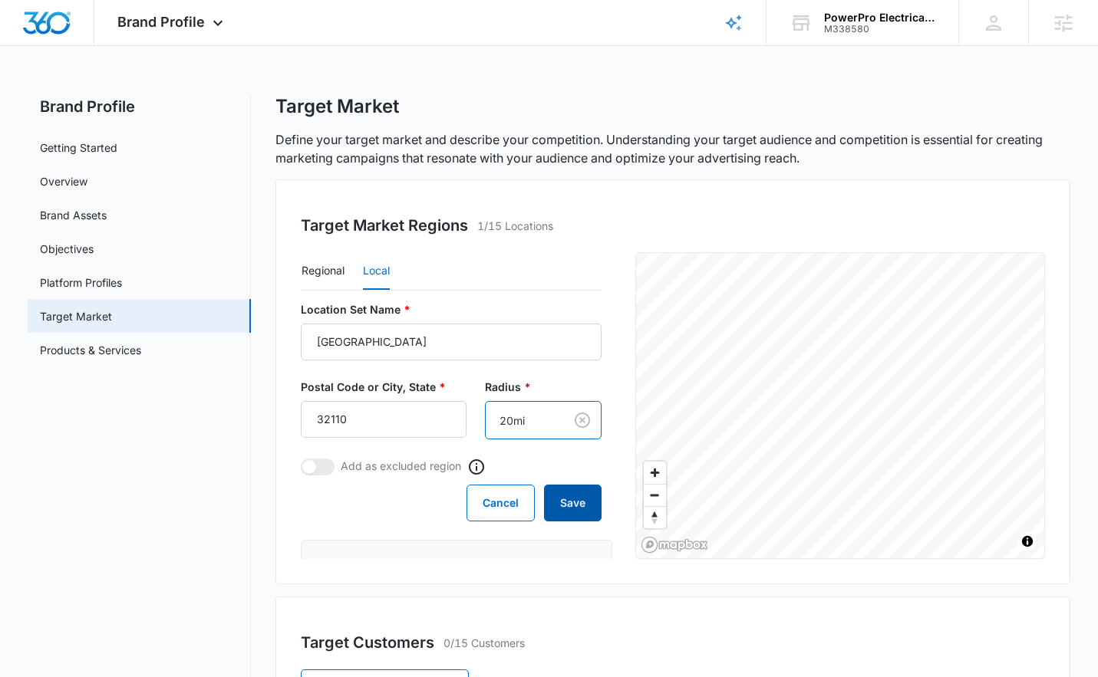
click at [559, 506] on button "Save" at bounding box center [573, 503] width 58 height 37
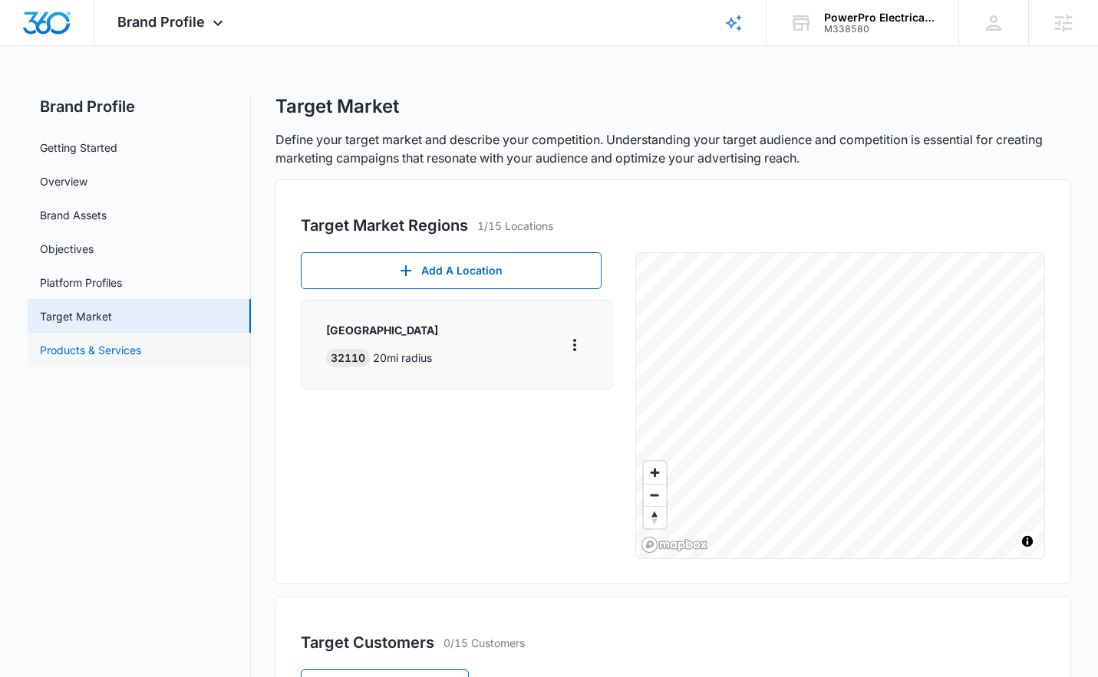
click at [141, 356] on link "Products & Services" at bounding box center [90, 350] width 101 height 16
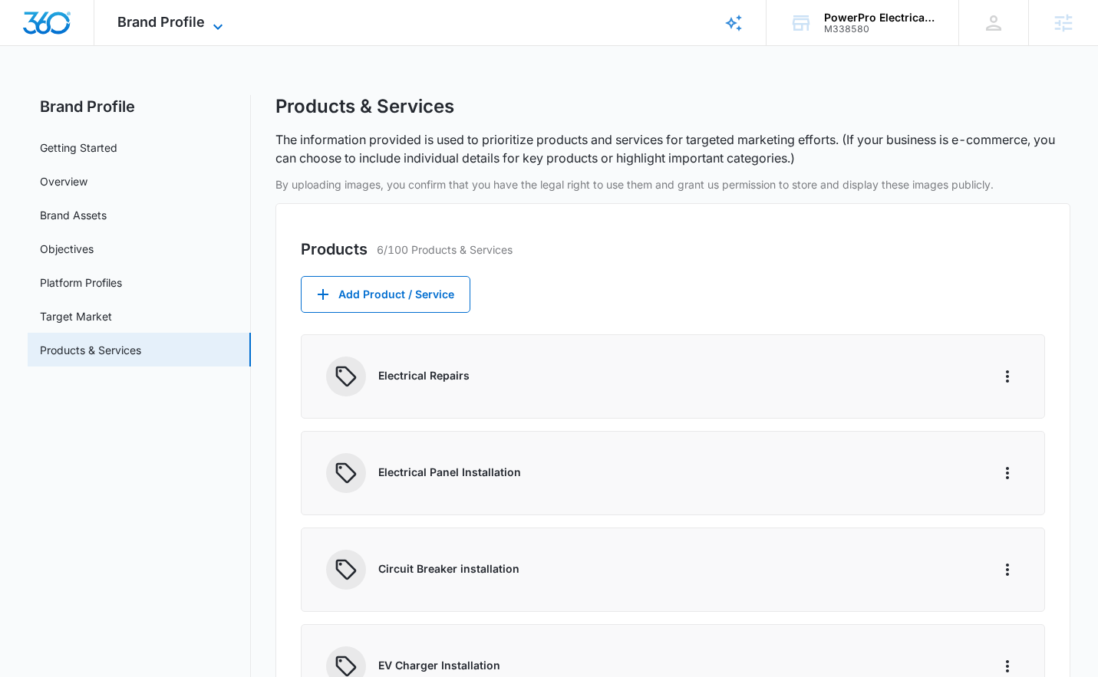
click at [185, 24] on span "Brand Profile" at bounding box center [160, 22] width 87 height 16
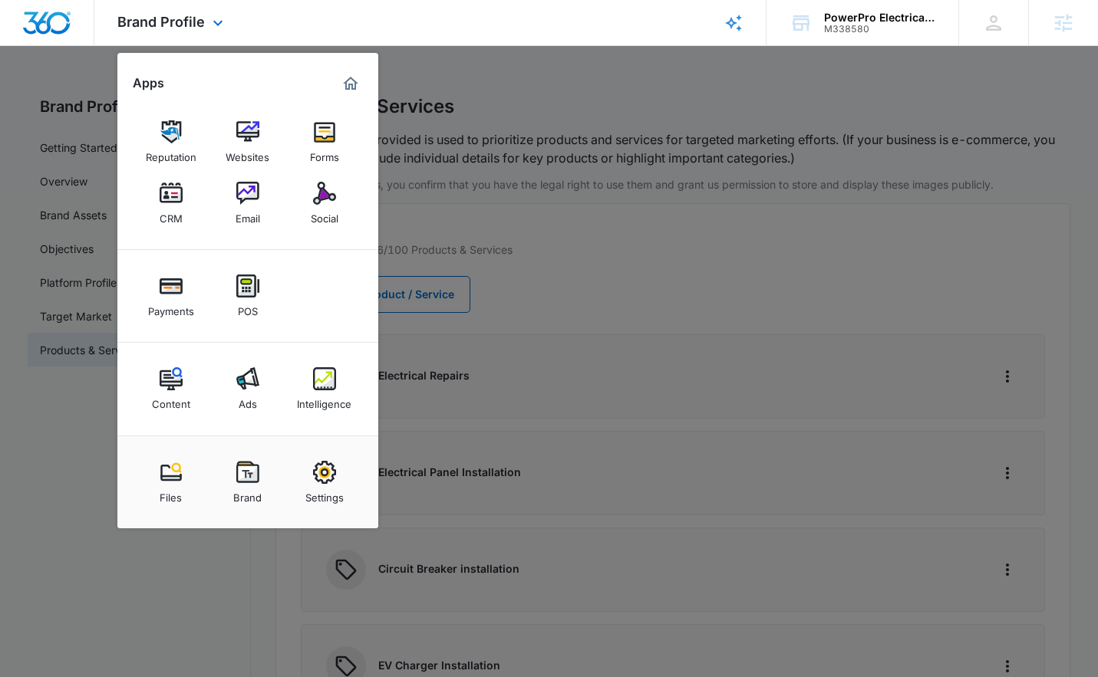
click at [47, 21] on img "Dashboard" at bounding box center [46, 23] width 49 height 23
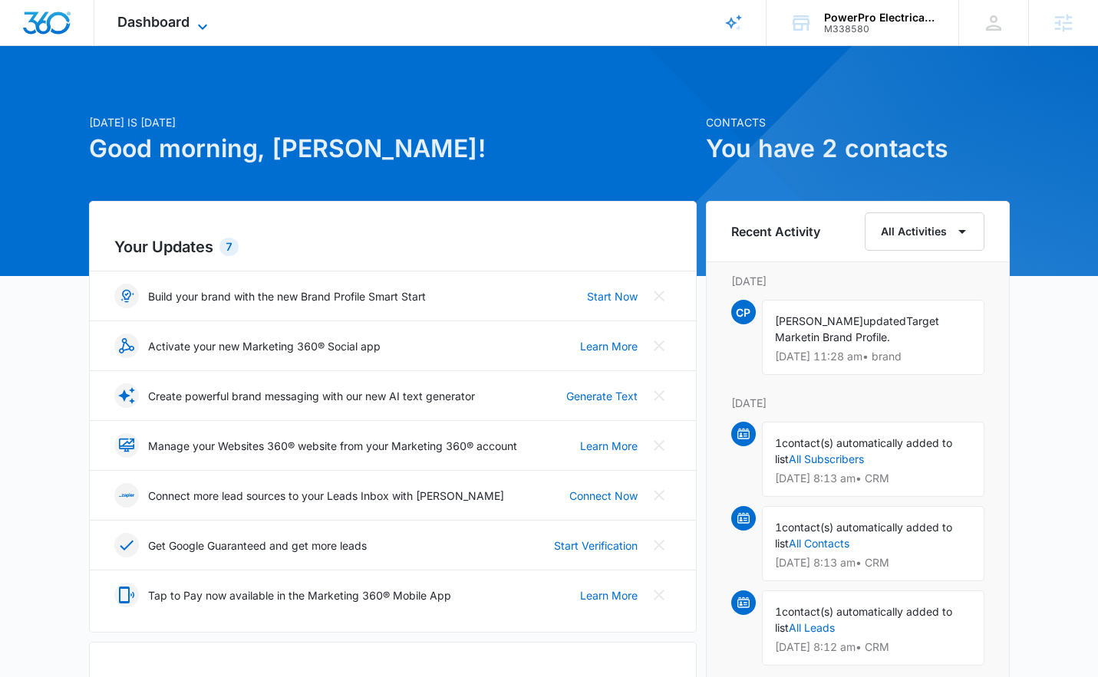
click at [176, 25] on span "Dashboard" at bounding box center [153, 22] width 72 height 16
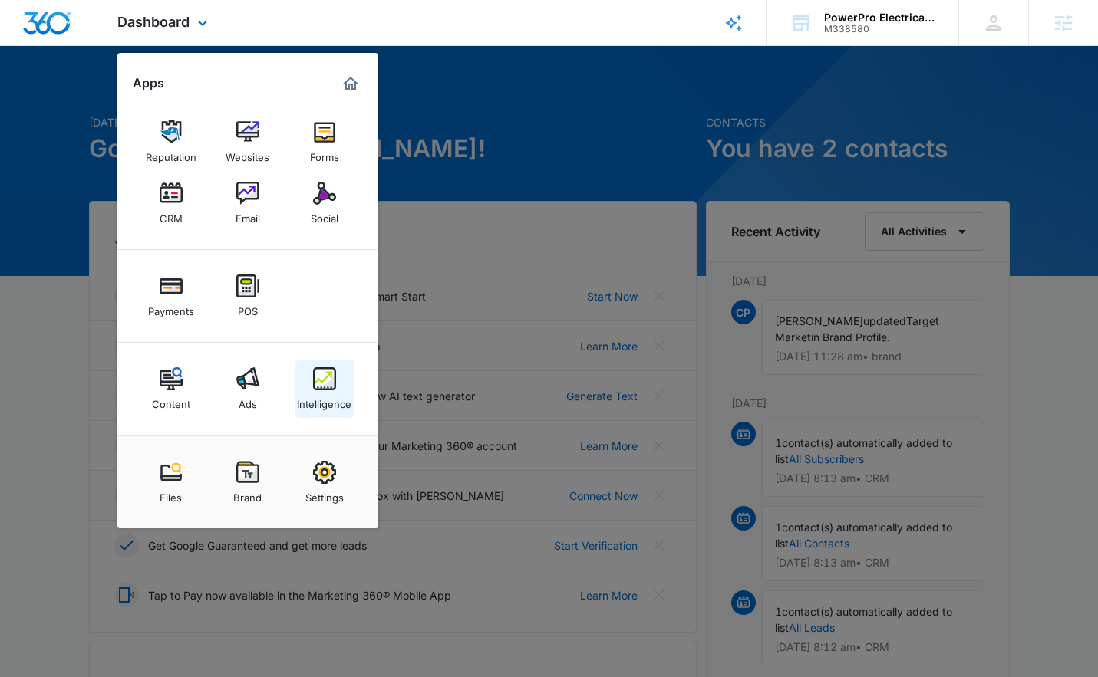
click at [326, 390] on img at bounding box center [324, 378] width 23 height 23
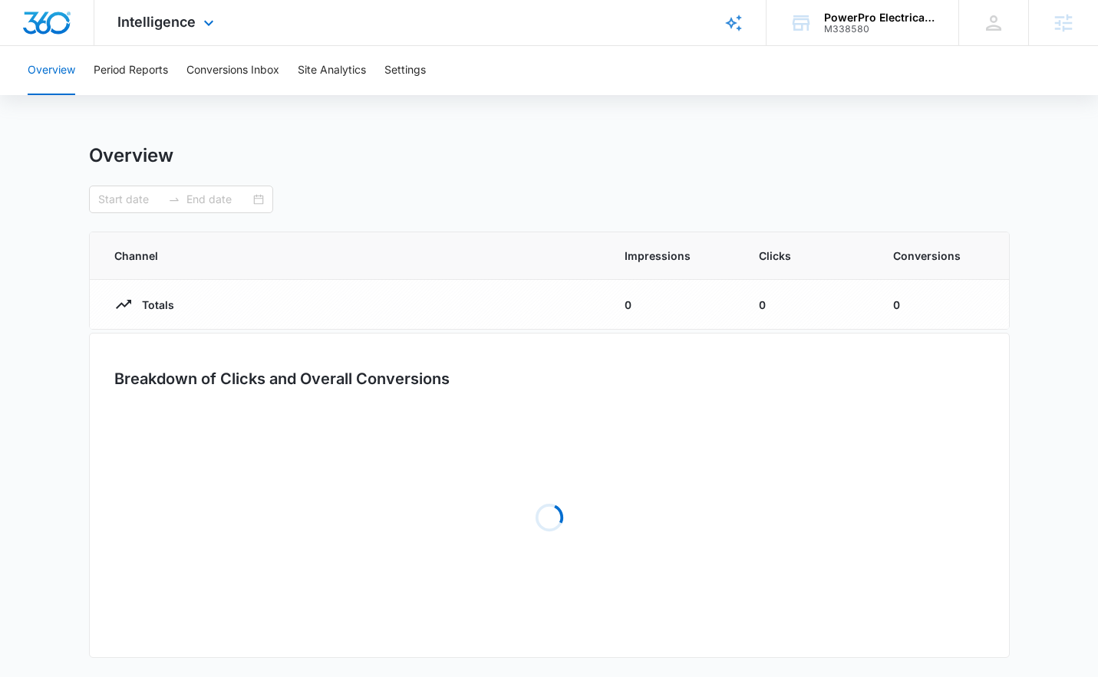
type input "09/14/2025"
type input "10/14/2025"
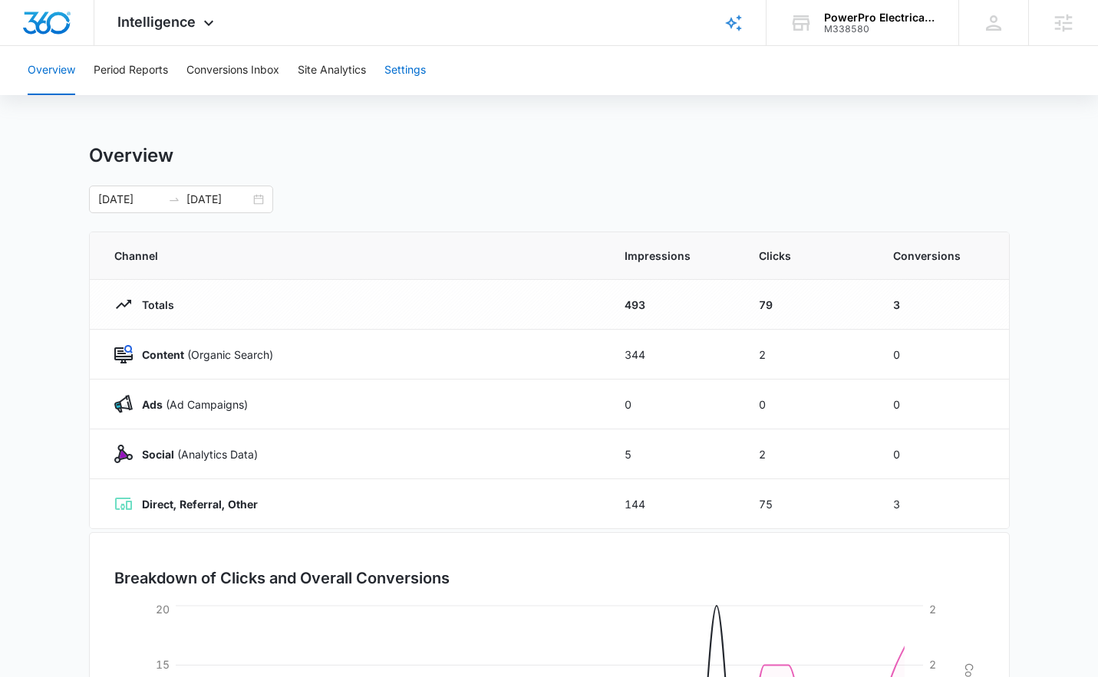
click at [407, 71] on button "Settings" at bounding box center [404, 70] width 41 height 49
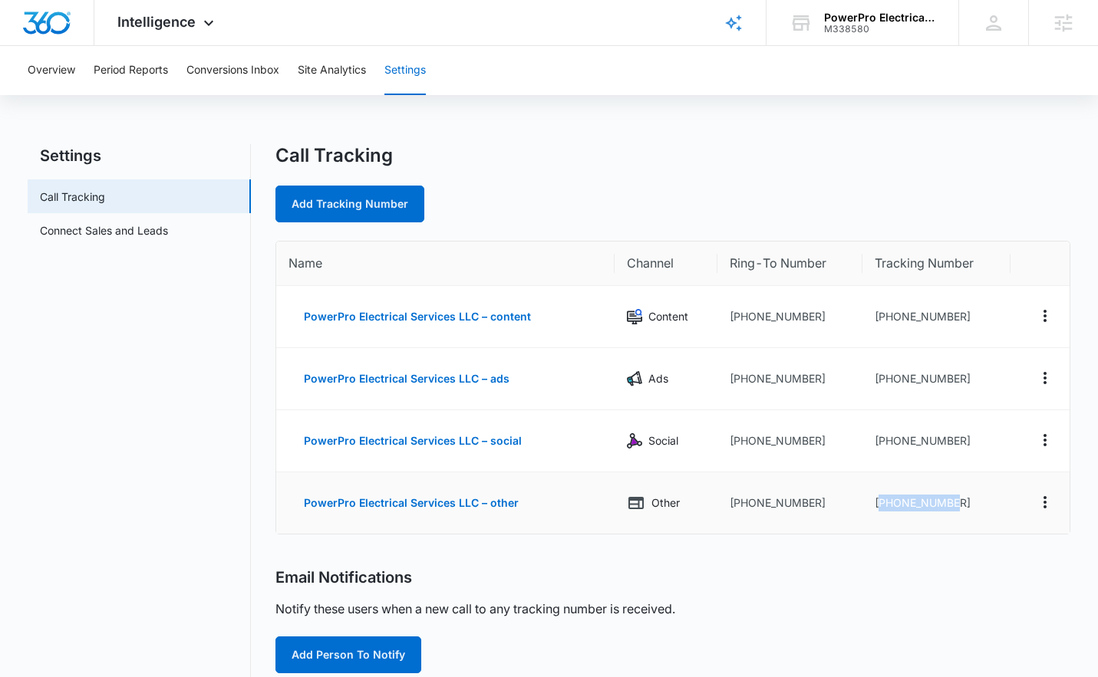
drag, startPoint x: 966, startPoint y: 502, endPoint x: 877, endPoint y: 503, distance: 89.0
click at [877, 503] on td "+13862597471" at bounding box center [936, 502] width 148 height 61
drag, startPoint x: 959, startPoint y: 376, endPoint x: 893, endPoint y: 385, distance: 66.6
click at [887, 377] on td "+13862439929" at bounding box center [936, 379] width 148 height 62
click at [956, 443] on td "+13862439937" at bounding box center [936, 441] width 148 height 62
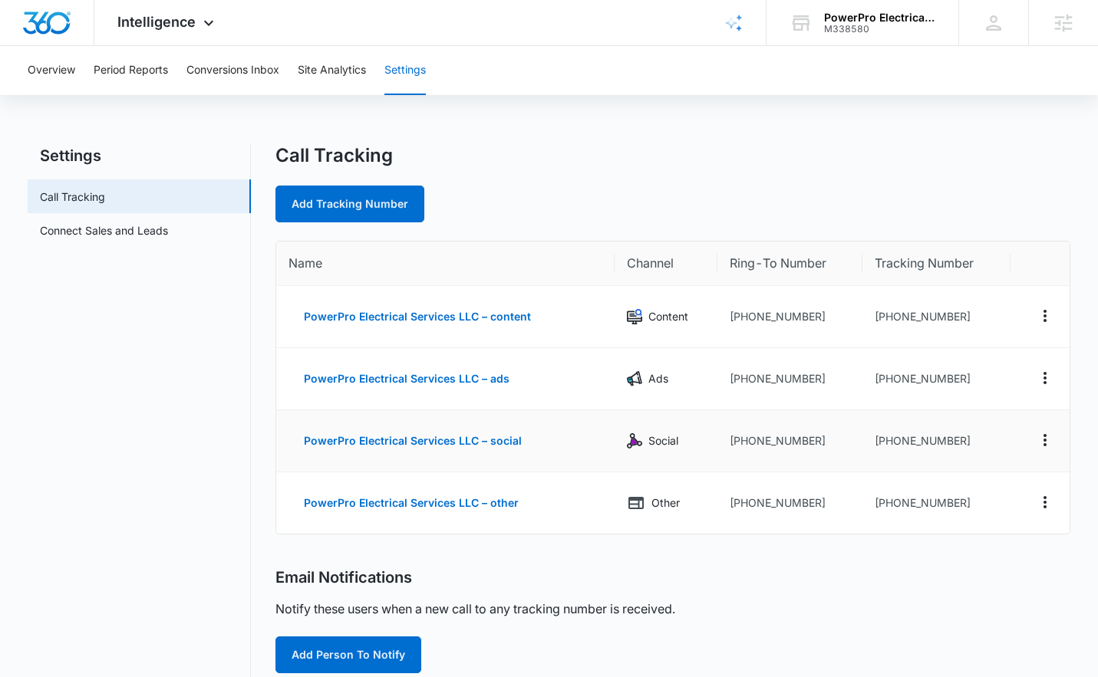
drag, startPoint x: 963, startPoint y: 441, endPoint x: 887, endPoint y: 443, distance: 75.2
click at [887, 443] on td "+13862439937" at bounding box center [936, 441] width 148 height 62
drag, startPoint x: 957, startPoint y: 443, endPoint x: 885, endPoint y: 440, distance: 72.1
click at [885, 440] on td "+13862439937" at bounding box center [936, 441] width 148 height 62
click at [820, 514] on td "+13869868178" at bounding box center [789, 502] width 145 height 61
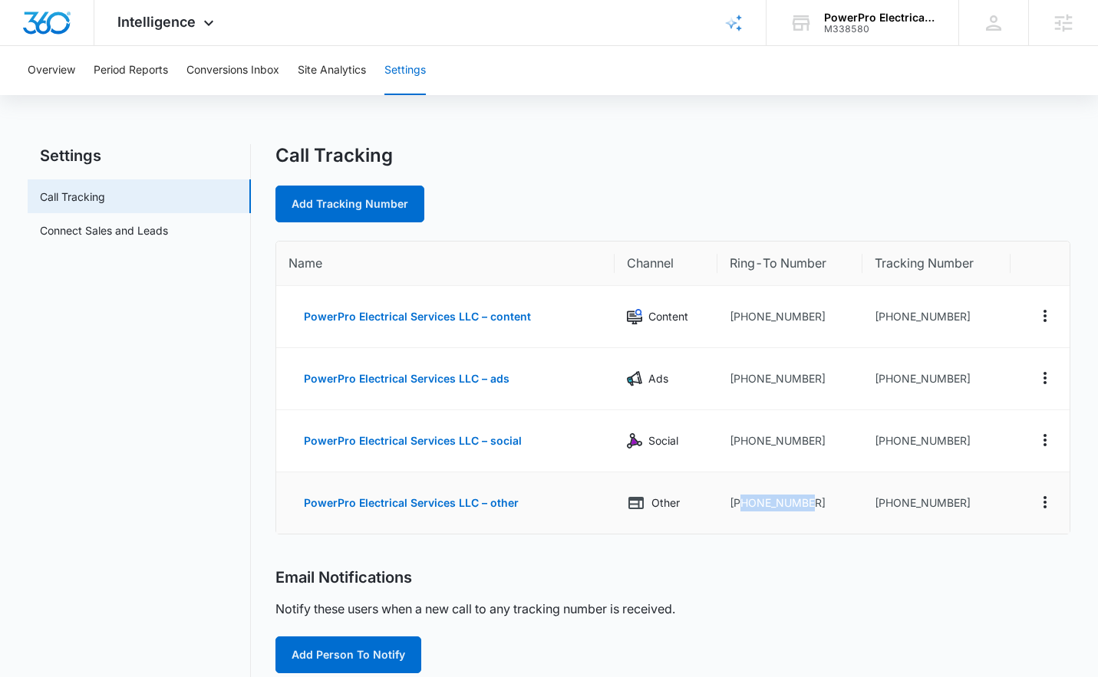
drag, startPoint x: 814, startPoint y: 510, endPoint x: 740, endPoint y: 509, distance: 73.6
click at [740, 509] on td "+13869868178" at bounding box center [789, 502] width 145 height 61
click at [943, 524] on td "+13862597471" at bounding box center [936, 502] width 148 height 61
drag, startPoint x: 955, startPoint y: 506, endPoint x: 912, endPoint y: 496, distance: 44.1
click at [912, 496] on td "+13862597471" at bounding box center [936, 502] width 148 height 61
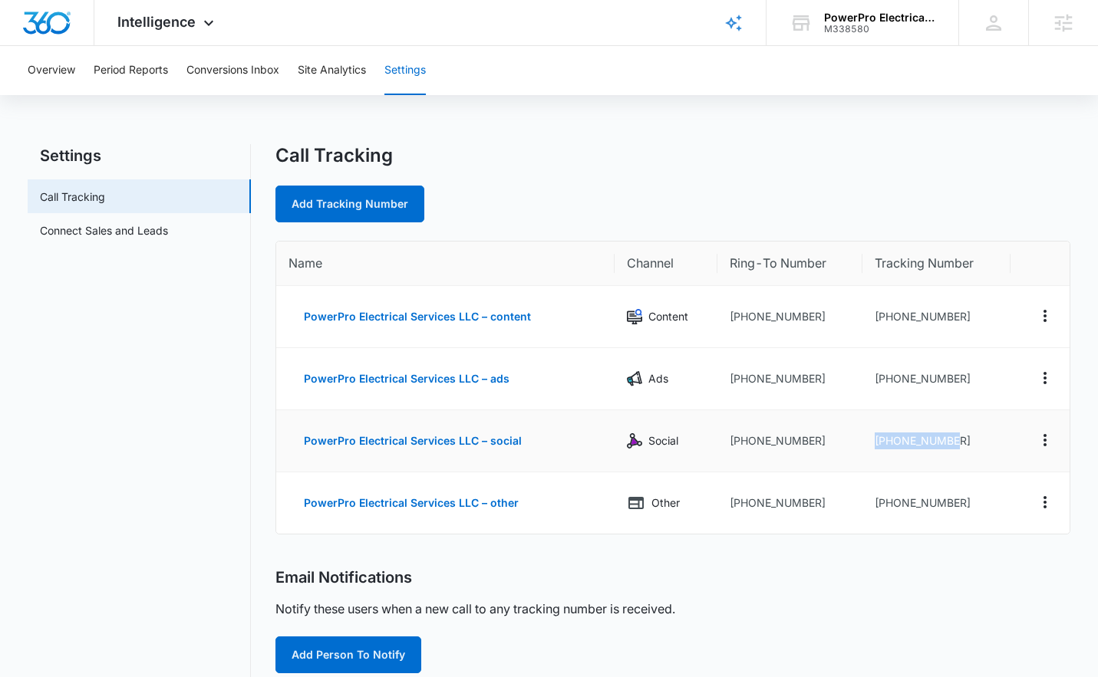
drag, startPoint x: 920, startPoint y: 435, endPoint x: 894, endPoint y: 432, distance: 27.0
click at [894, 432] on td "+13862439937" at bounding box center [936, 441] width 148 height 62
click at [973, 498] on td "+13862597471" at bounding box center [936, 502] width 148 height 61
drag, startPoint x: 963, startPoint y: 506, endPoint x: 887, endPoint y: 510, distance: 76.0
click at [887, 510] on td "+13862597471" at bounding box center [936, 502] width 148 height 61
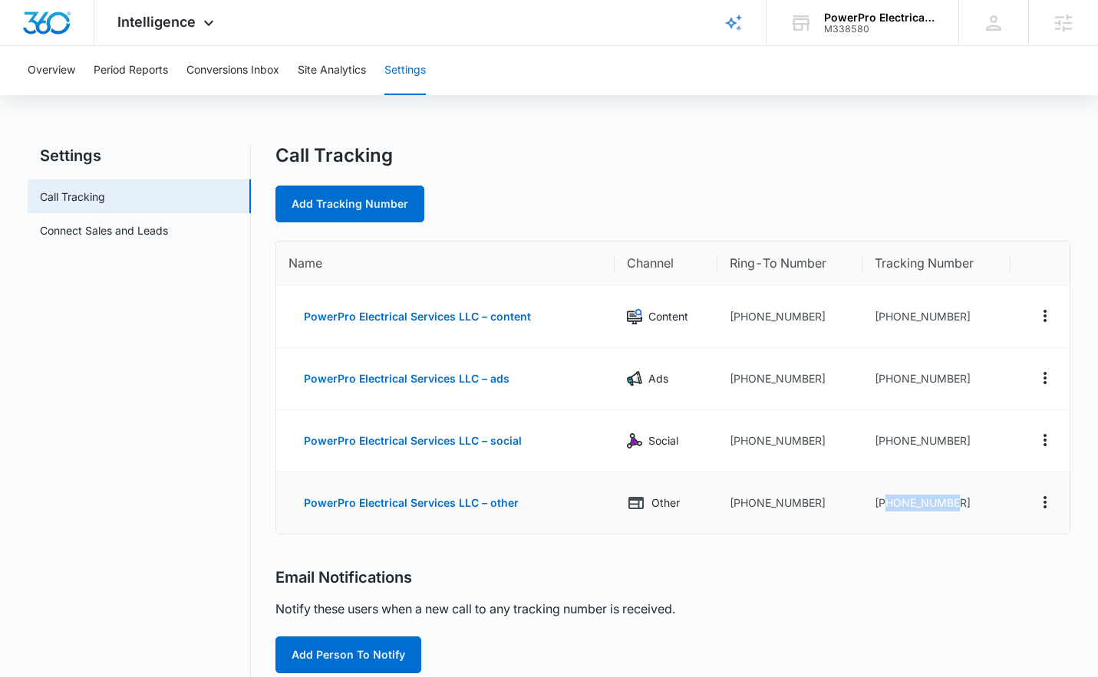
click at [887, 523] on td "+13862597471" at bounding box center [936, 502] width 148 height 61
drag, startPoint x: 959, startPoint y: 317, endPoint x: 894, endPoint y: 321, distance: 65.4
click at [894, 321] on td "+13862329351" at bounding box center [936, 317] width 148 height 62
drag, startPoint x: 812, startPoint y: 317, endPoint x: 742, endPoint y: 317, distance: 69.8
click at [742, 317] on td "+13869868178" at bounding box center [789, 317] width 145 height 62
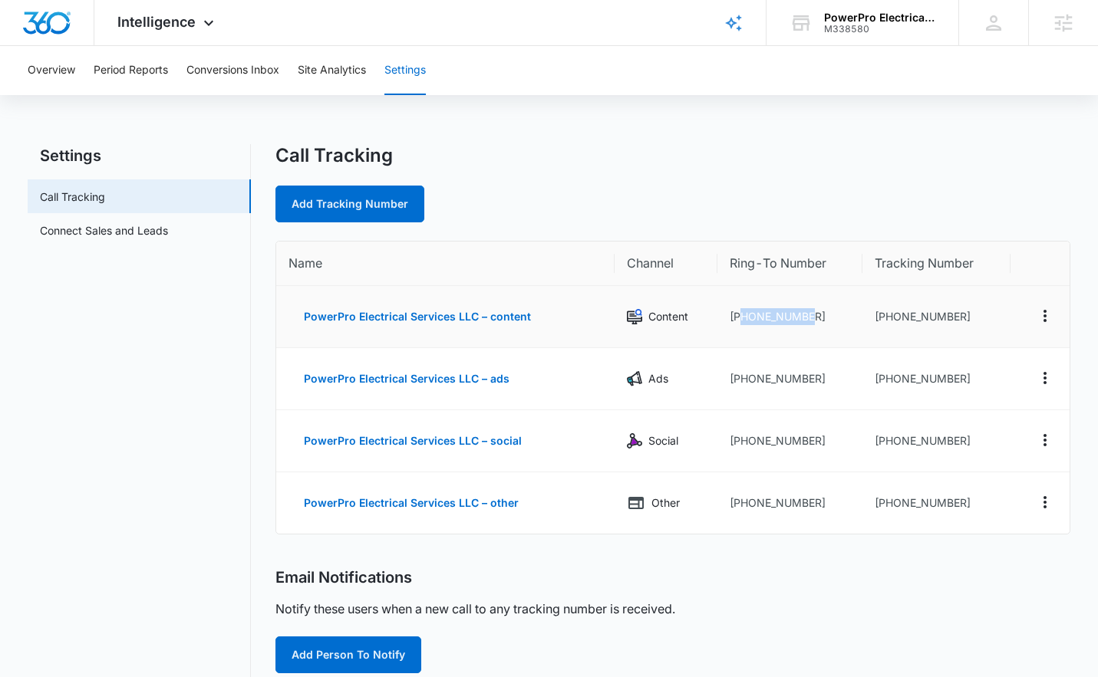
click at [777, 343] on td "+13869868178" at bounding box center [789, 317] width 145 height 62
click at [58, 25] on img "Dashboard" at bounding box center [46, 23] width 49 height 23
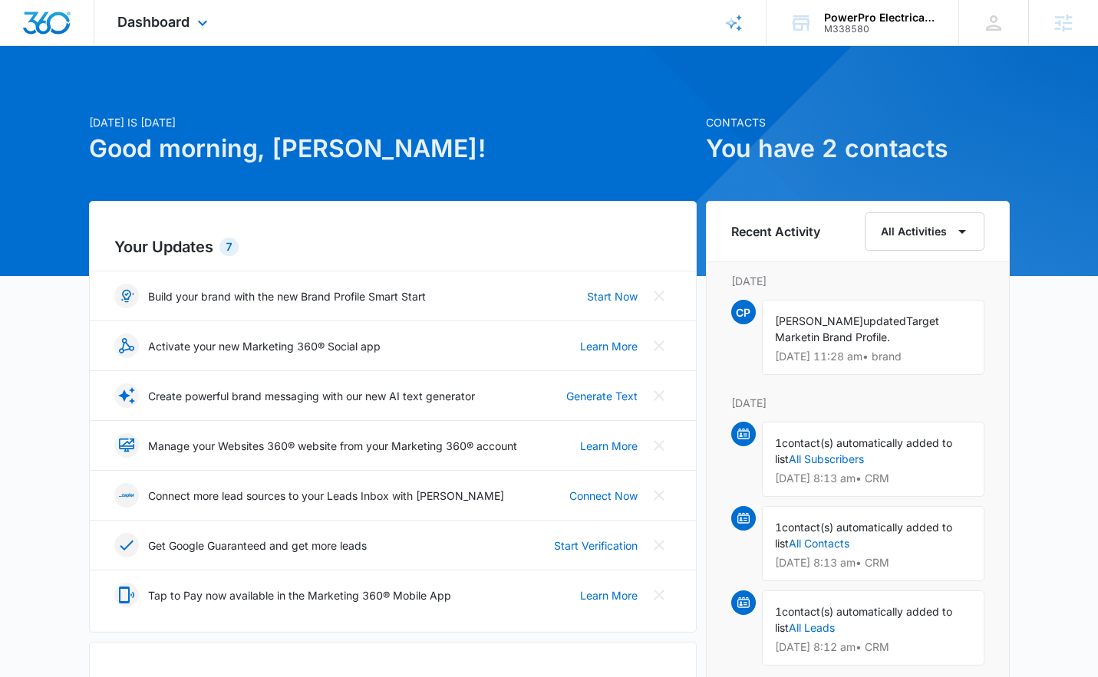
click at [192, 24] on div "Dashboard Apps Reputation Websites Forms CRM Email Social Payments POS Content …" at bounding box center [164, 22] width 140 height 45
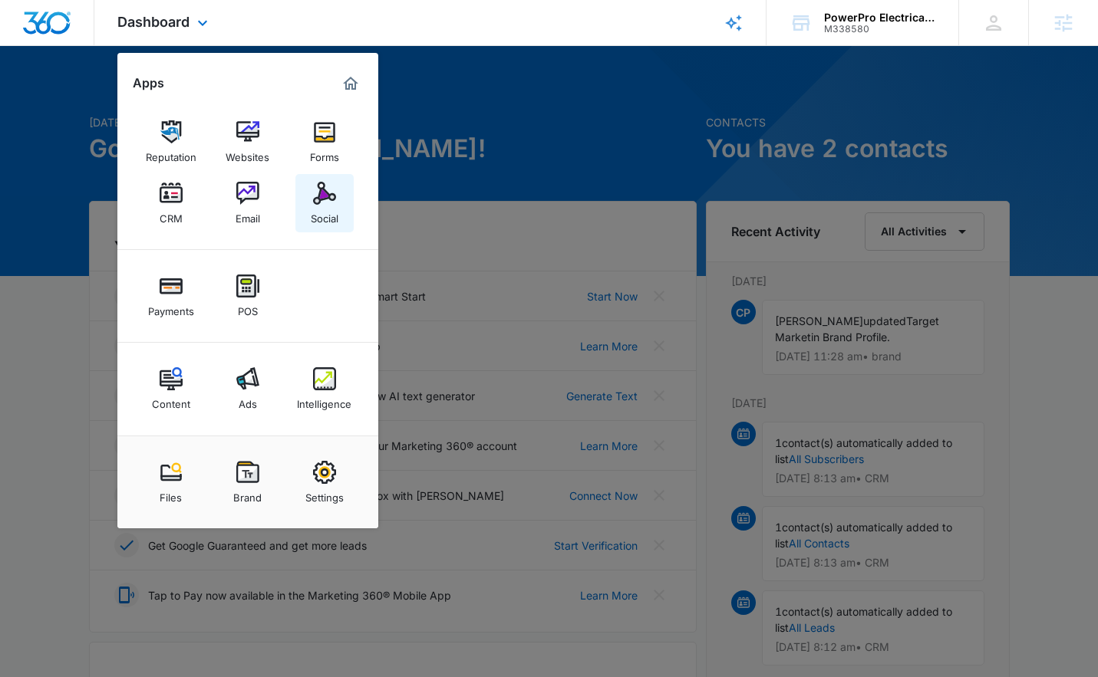
click at [331, 206] on div "Social" at bounding box center [325, 215] width 28 height 20
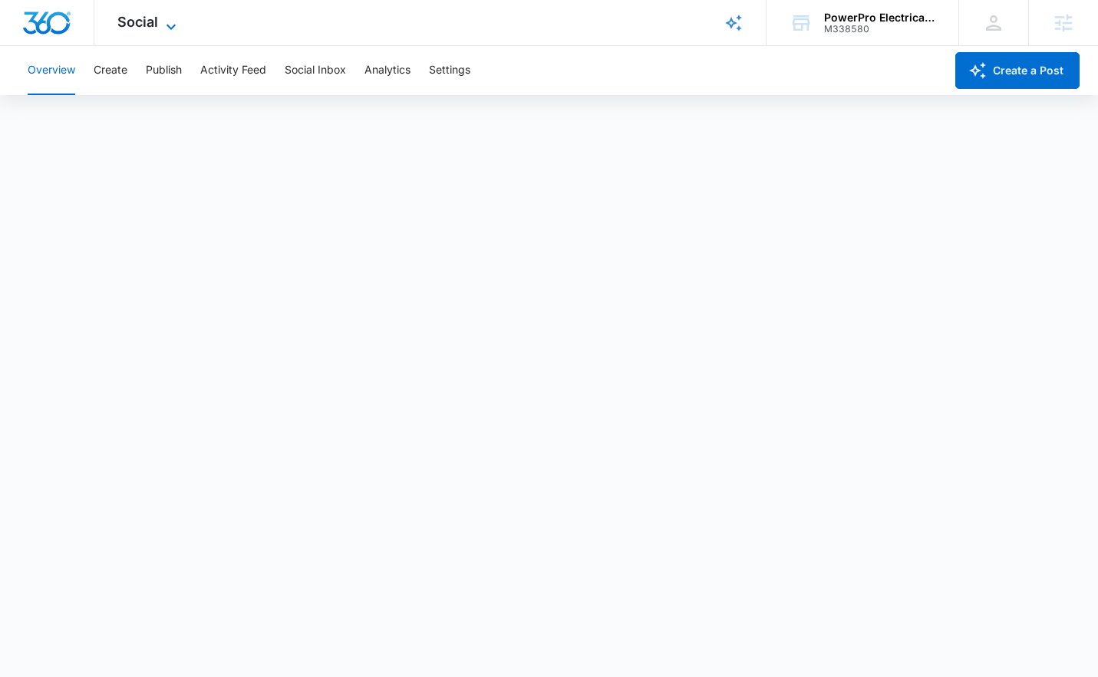
click at [127, 16] on span "Social" at bounding box center [137, 22] width 41 height 16
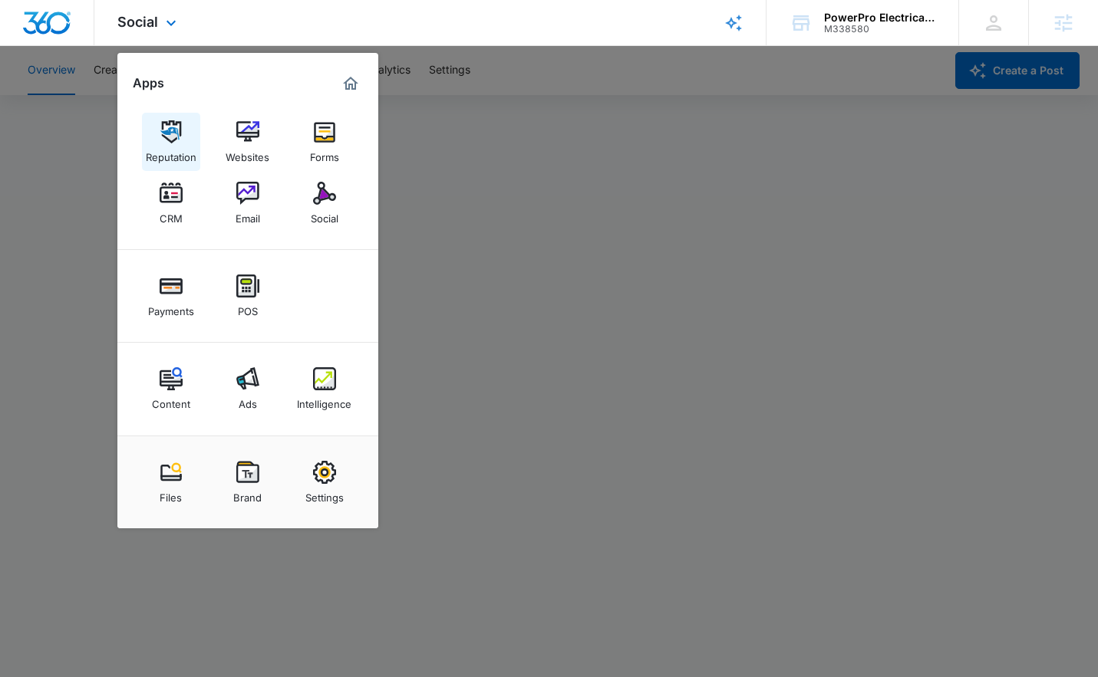
click at [168, 137] on img at bounding box center [171, 131] width 23 height 23
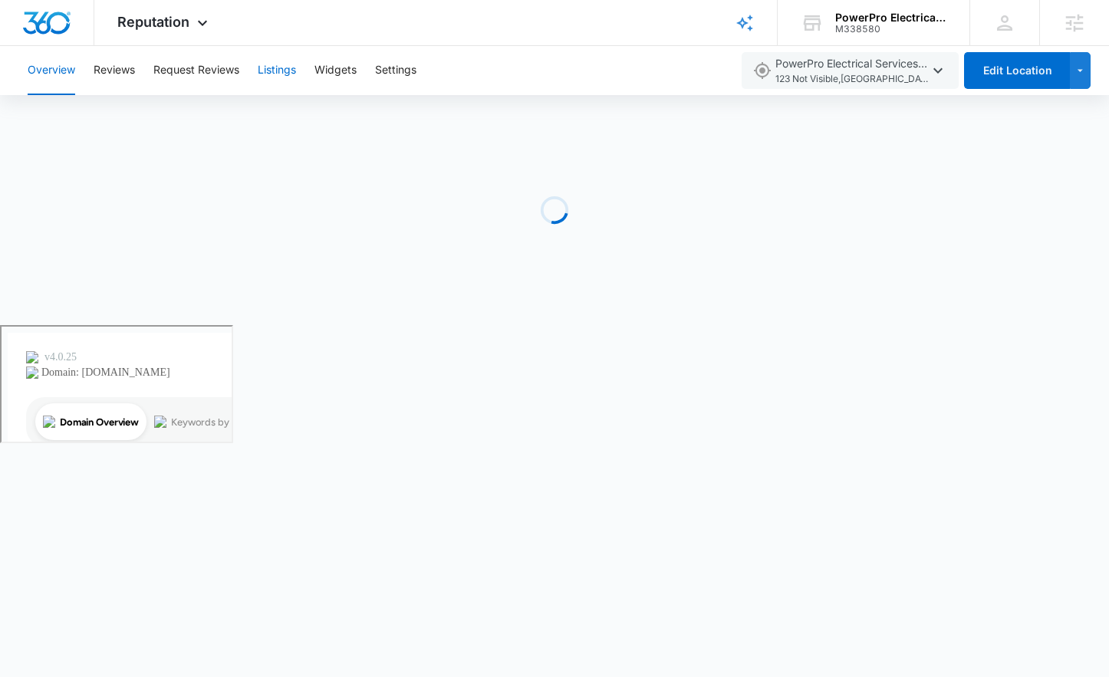
click at [285, 68] on button "Listings" at bounding box center [277, 70] width 38 height 49
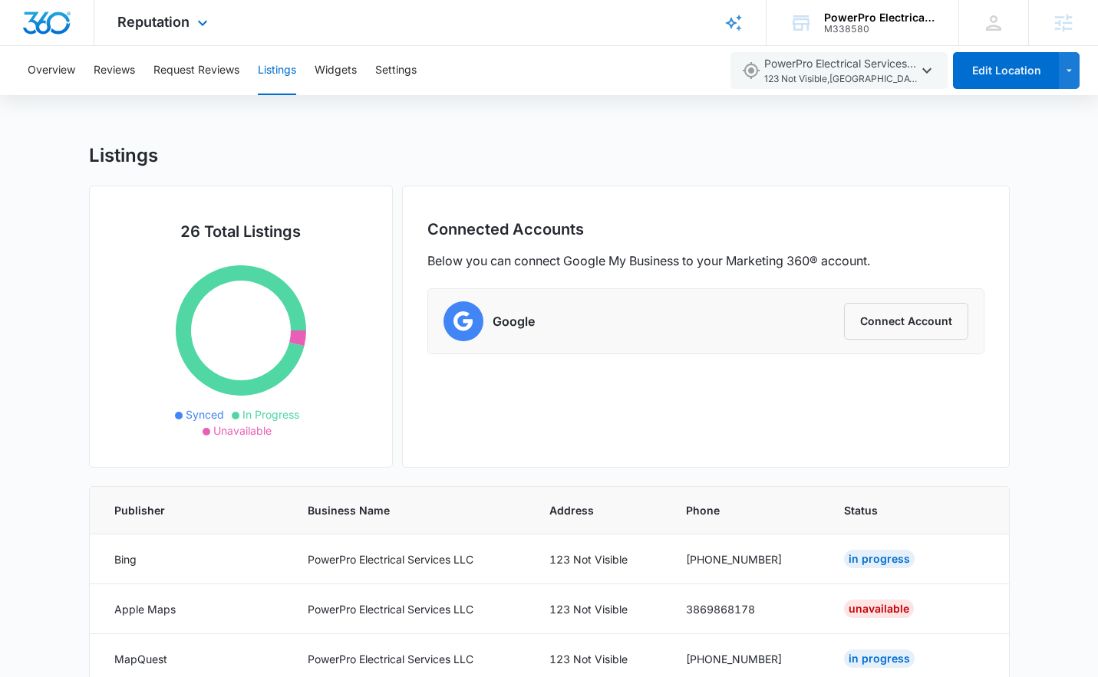
click at [143, 35] on div "Reputation Apps Reputation Websites Forms CRM Email Social Payments POS Content…" at bounding box center [164, 22] width 140 height 45
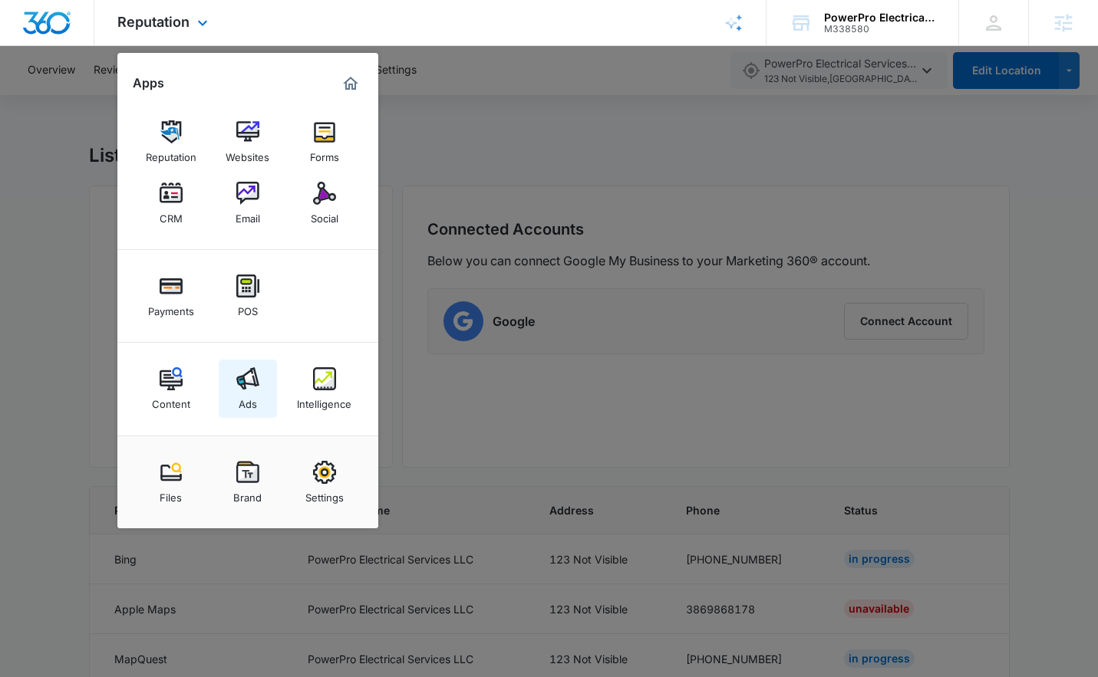
click at [247, 393] on div "Ads" at bounding box center [248, 400] width 18 height 20
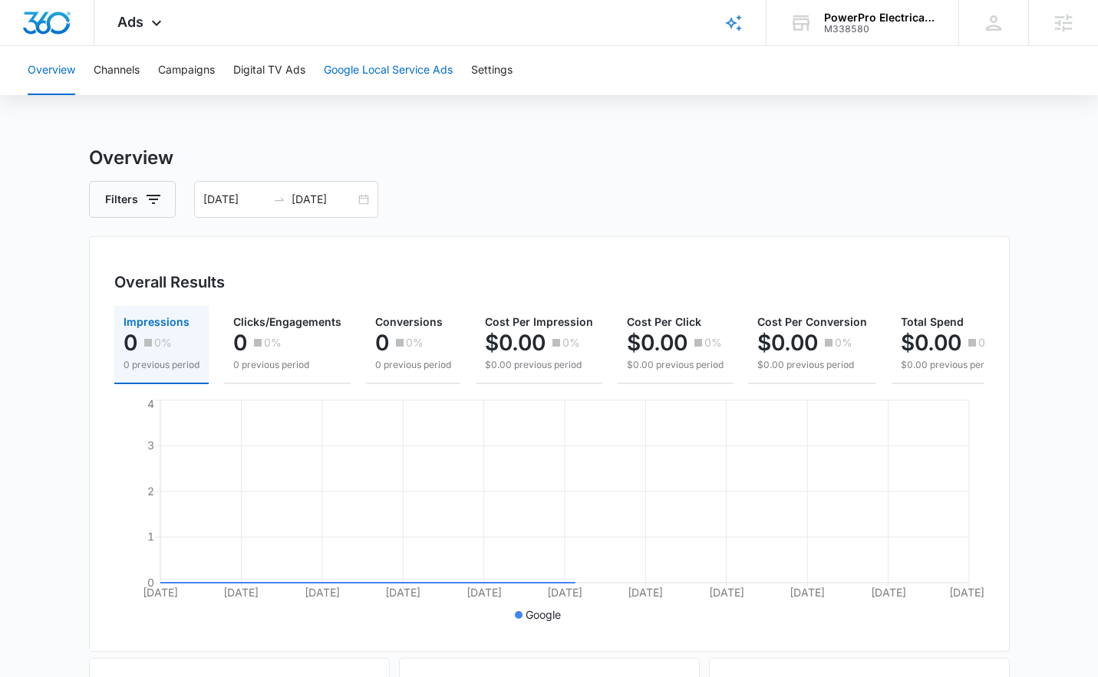
click at [374, 67] on button "Google Local Service Ads" at bounding box center [388, 70] width 129 height 49
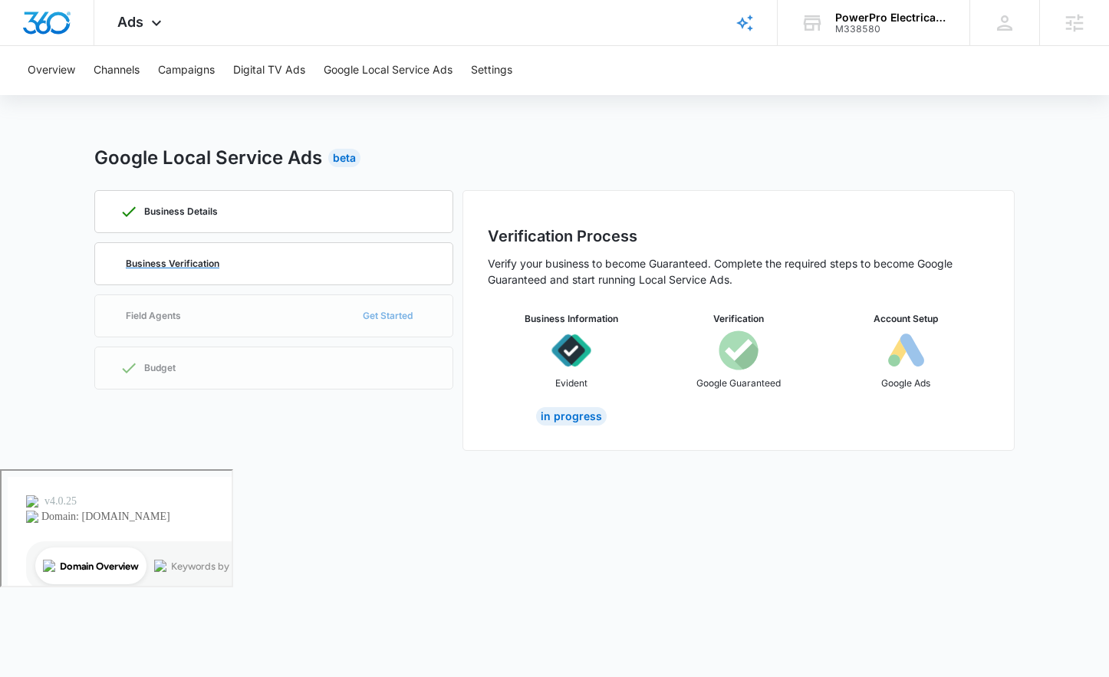
click at [190, 261] on p "Business Verification" at bounding box center [173, 263] width 94 height 9
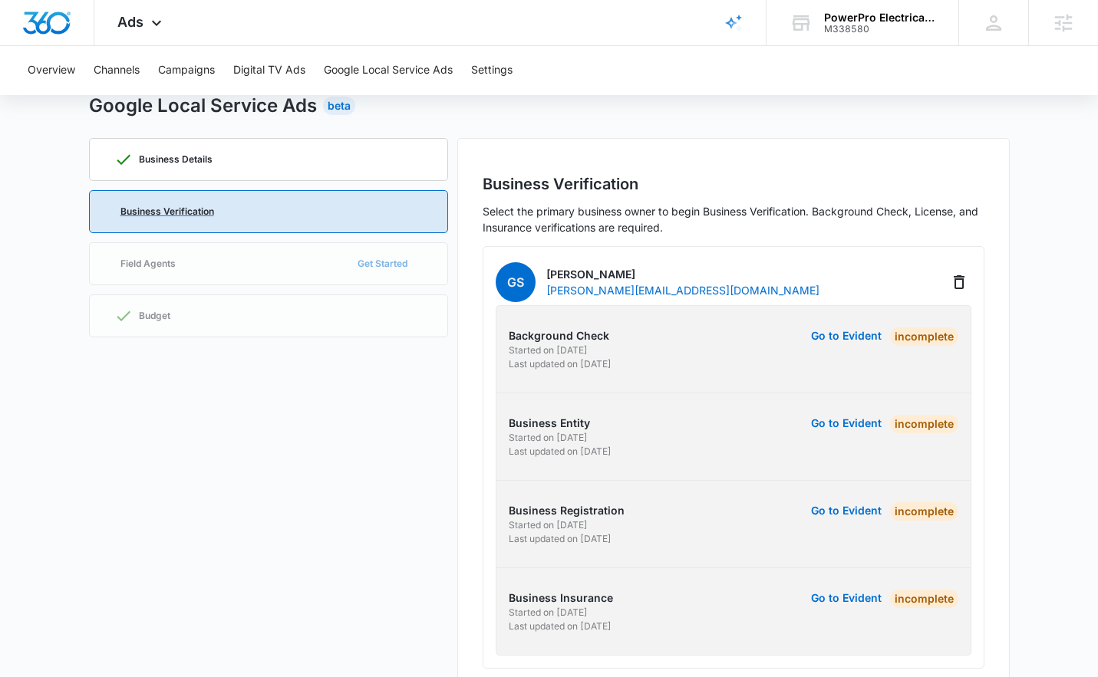
scroll to position [51, 0]
click at [879, 27] on div "M338580" at bounding box center [880, 29] width 112 height 11
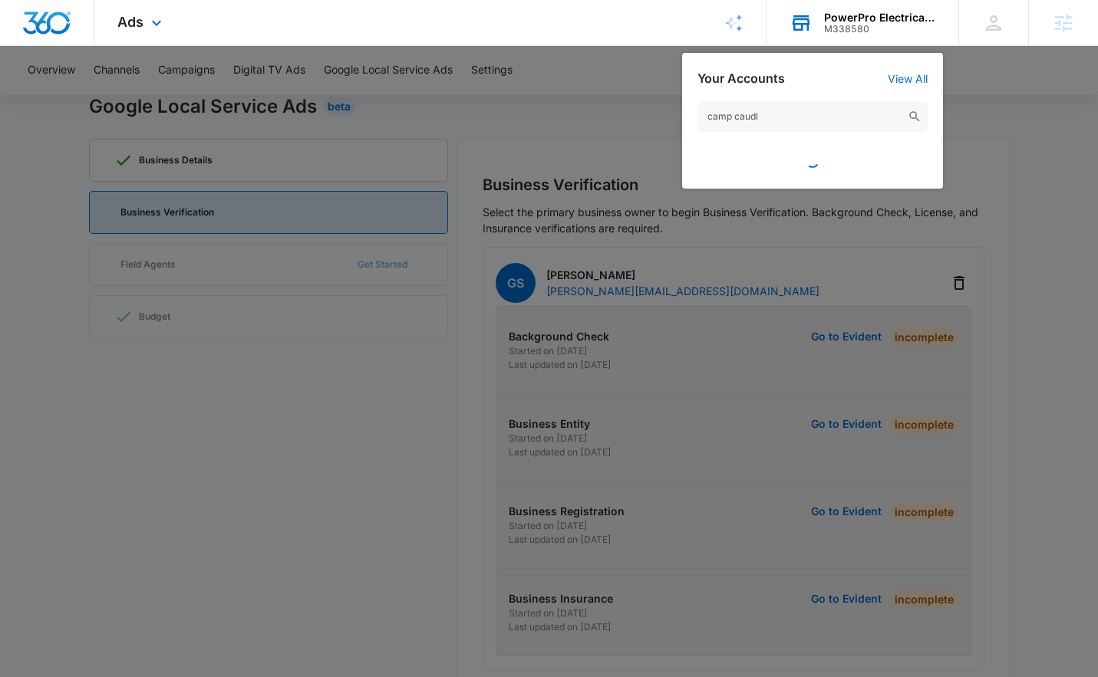
type input "camp caudle"
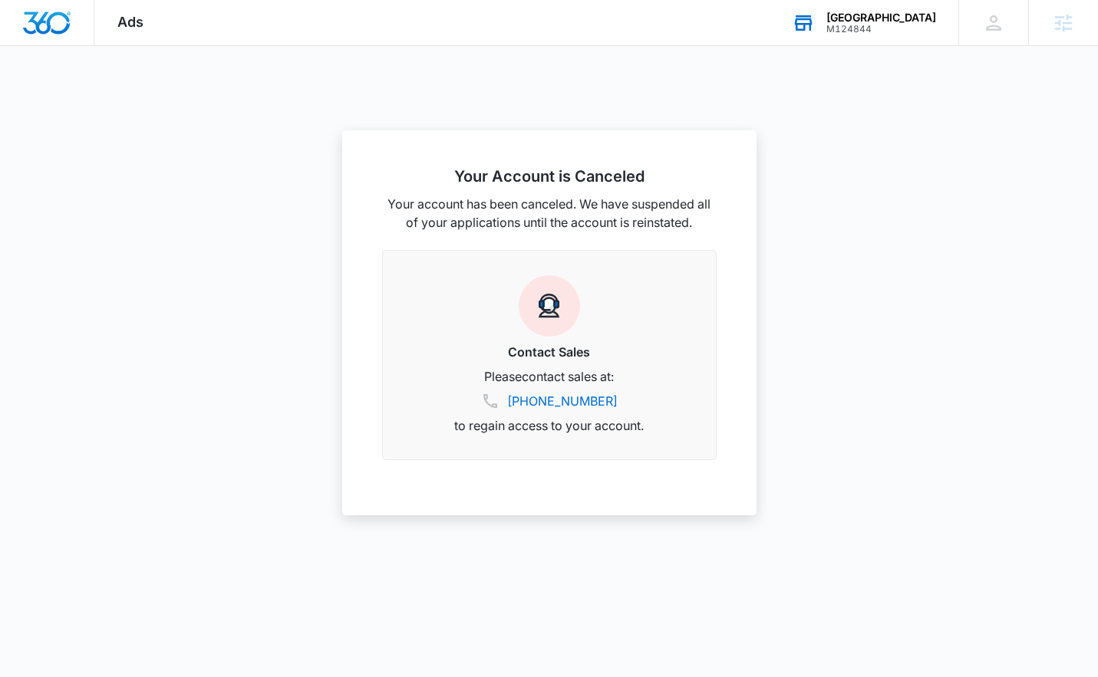
click at [884, 20] on div "Kidz Campus" at bounding box center [881, 18] width 110 height 12
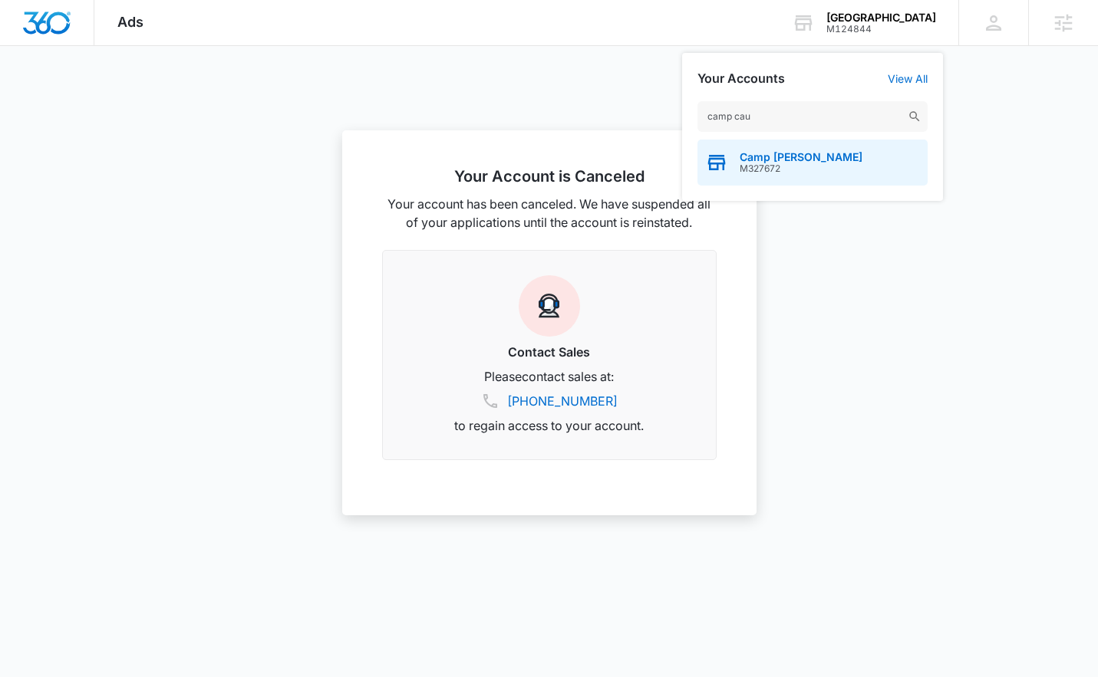
type input "camp cau"
click at [785, 160] on span "Camp [PERSON_NAME]" at bounding box center [800, 157] width 123 height 12
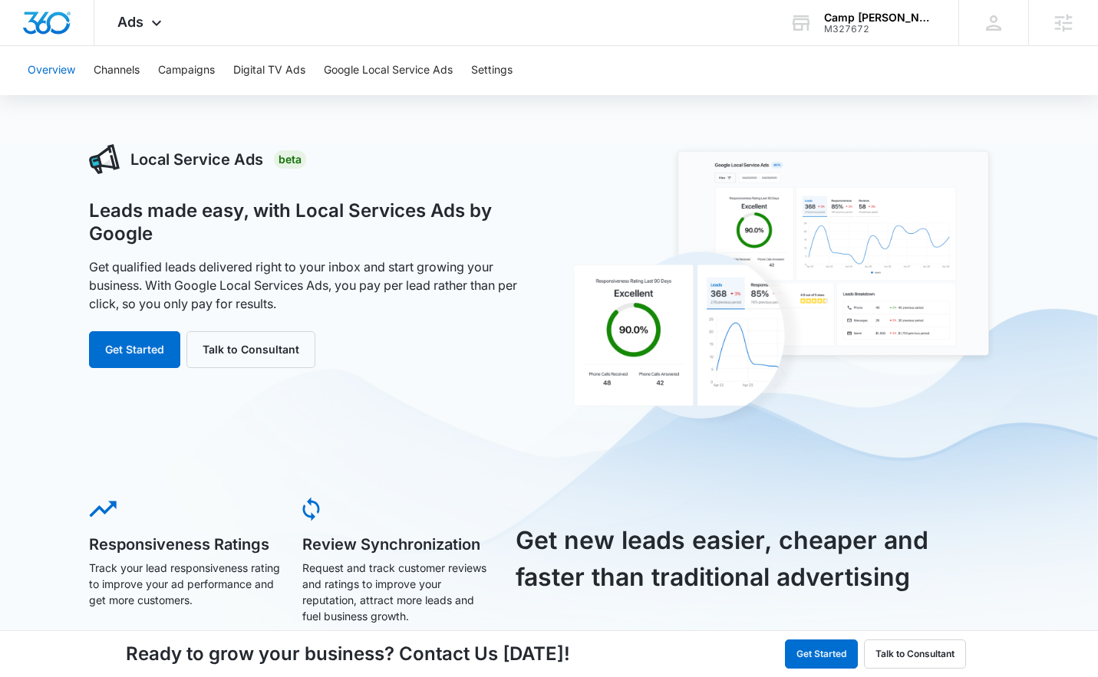
click at [51, 70] on button "Overview" at bounding box center [52, 70] width 48 height 49
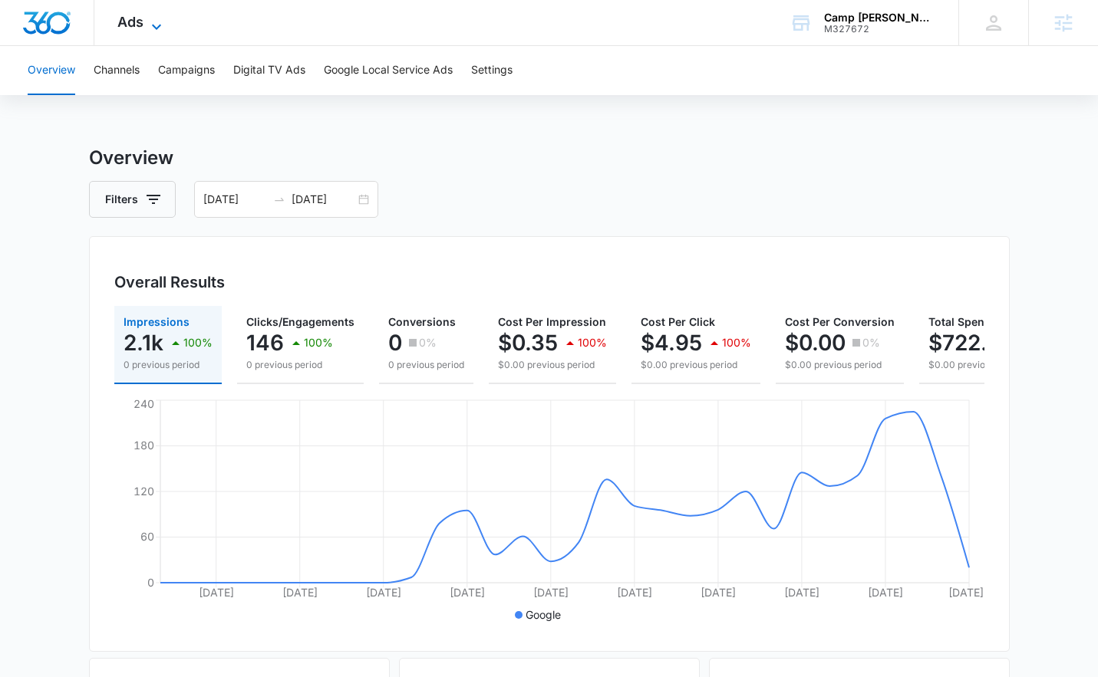
click at [134, 20] on span "Ads" at bounding box center [130, 22] width 26 height 16
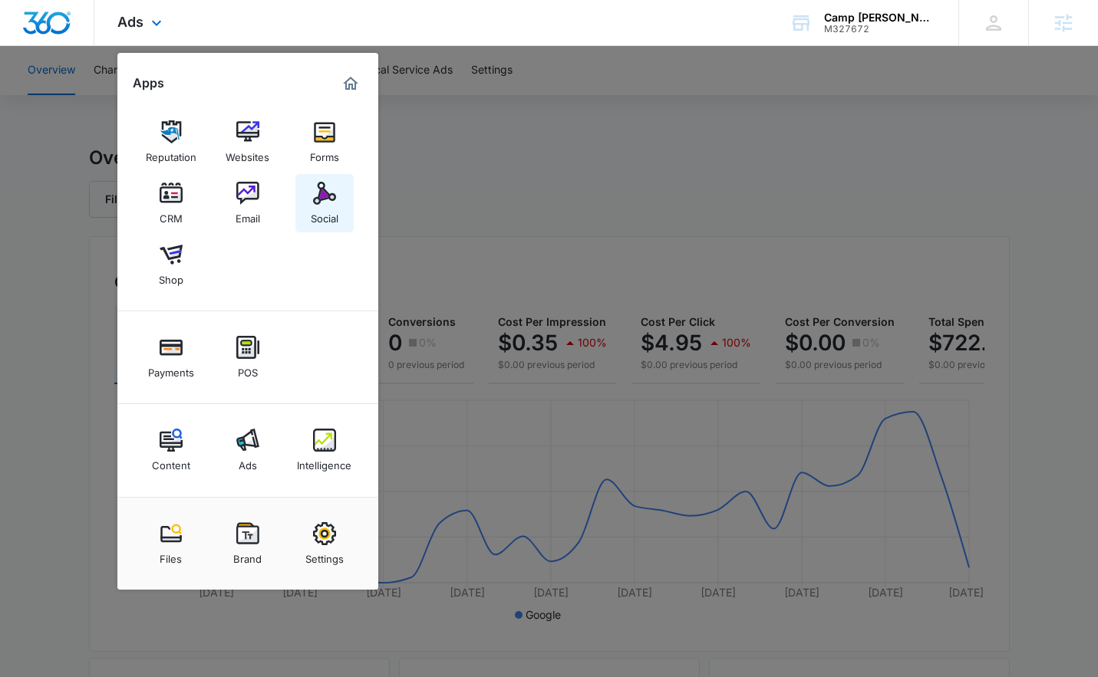
click at [317, 216] on div "Social" at bounding box center [325, 215] width 28 height 20
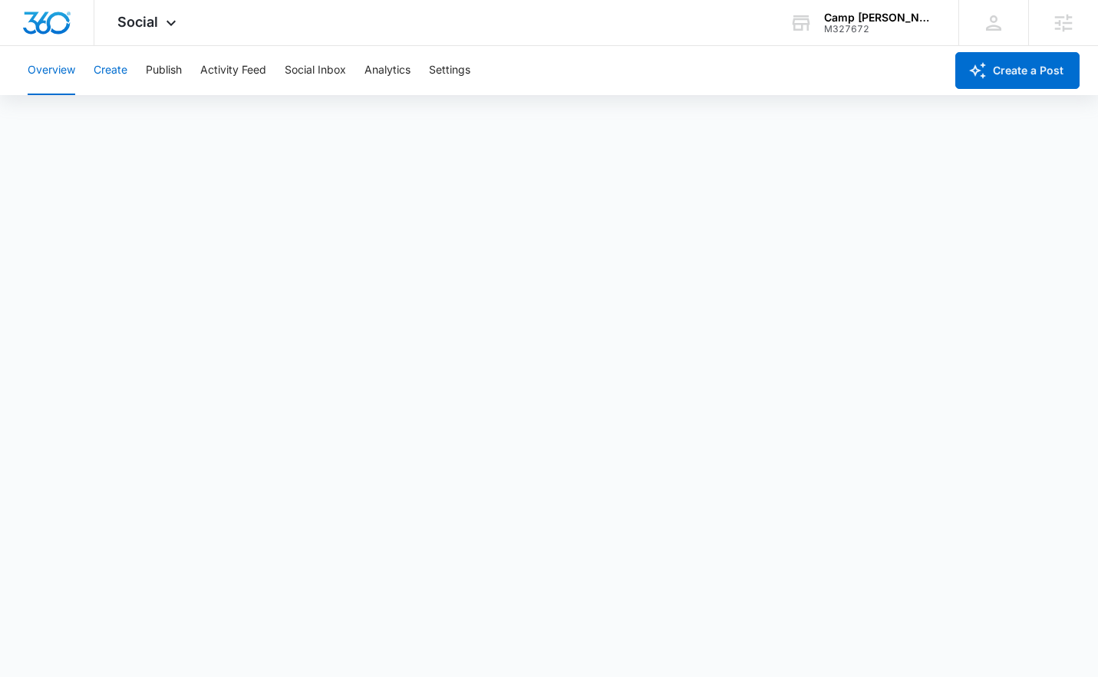
click at [113, 76] on button "Create" at bounding box center [111, 70] width 34 height 49
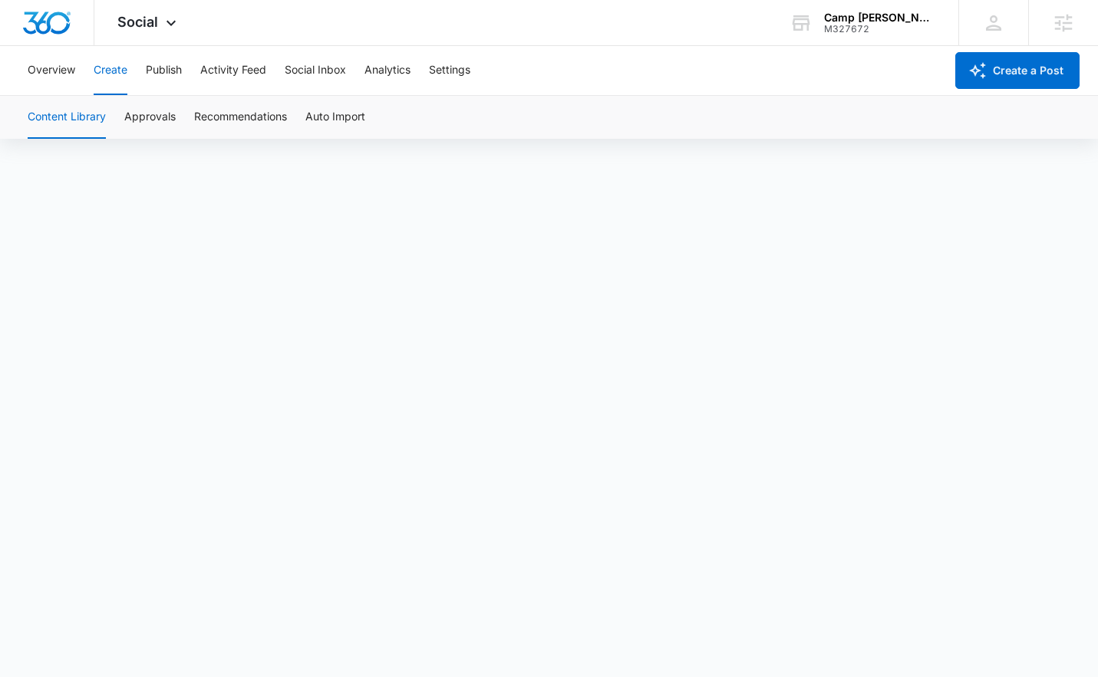
scroll to position [11, 0]
click at [167, 38] on div "Social Apps Reputation Websites Forms CRM Email Social Shop Payments POS Conten…" at bounding box center [148, 22] width 109 height 45
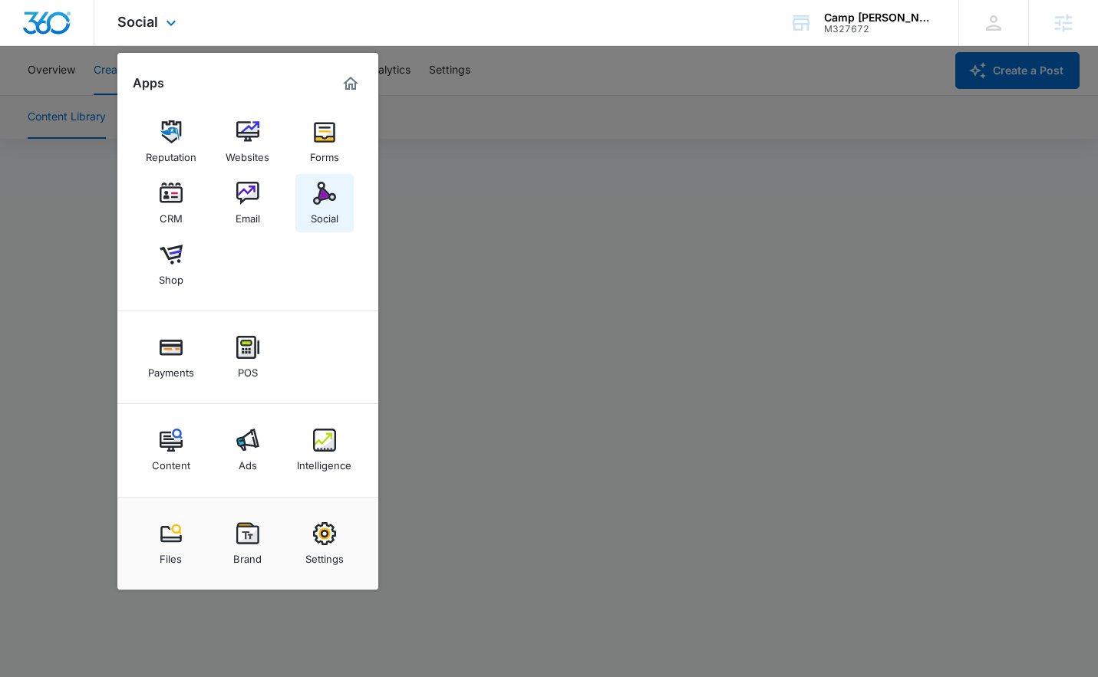
click at [317, 208] on div "Social" at bounding box center [325, 215] width 28 height 20
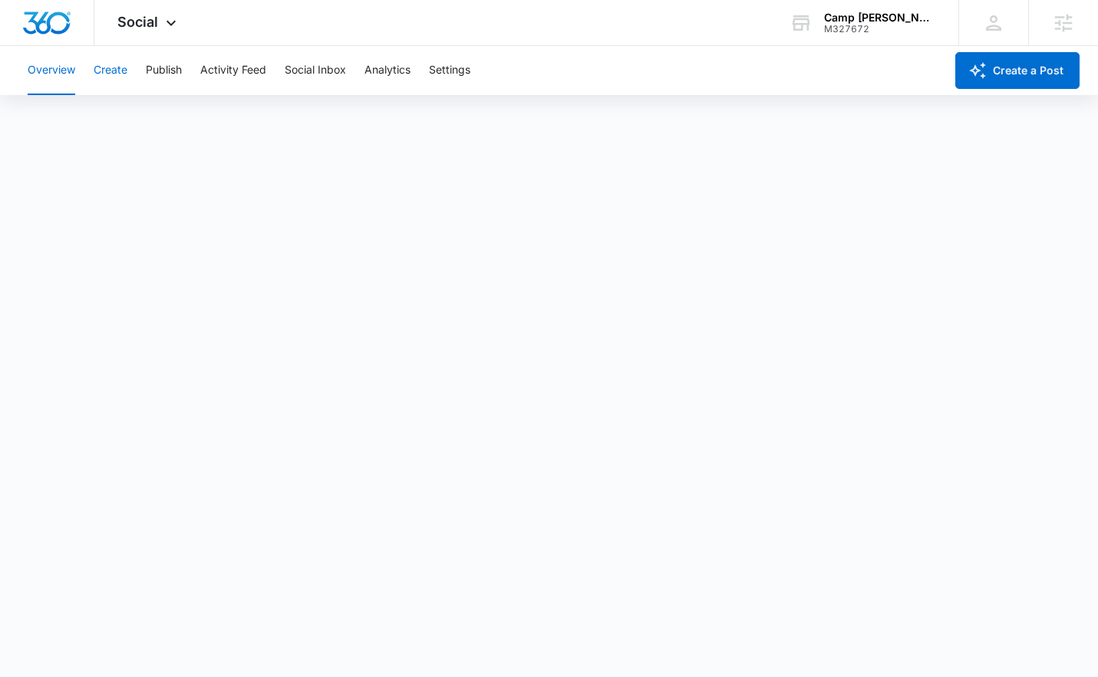
click at [114, 77] on button "Create" at bounding box center [111, 70] width 34 height 49
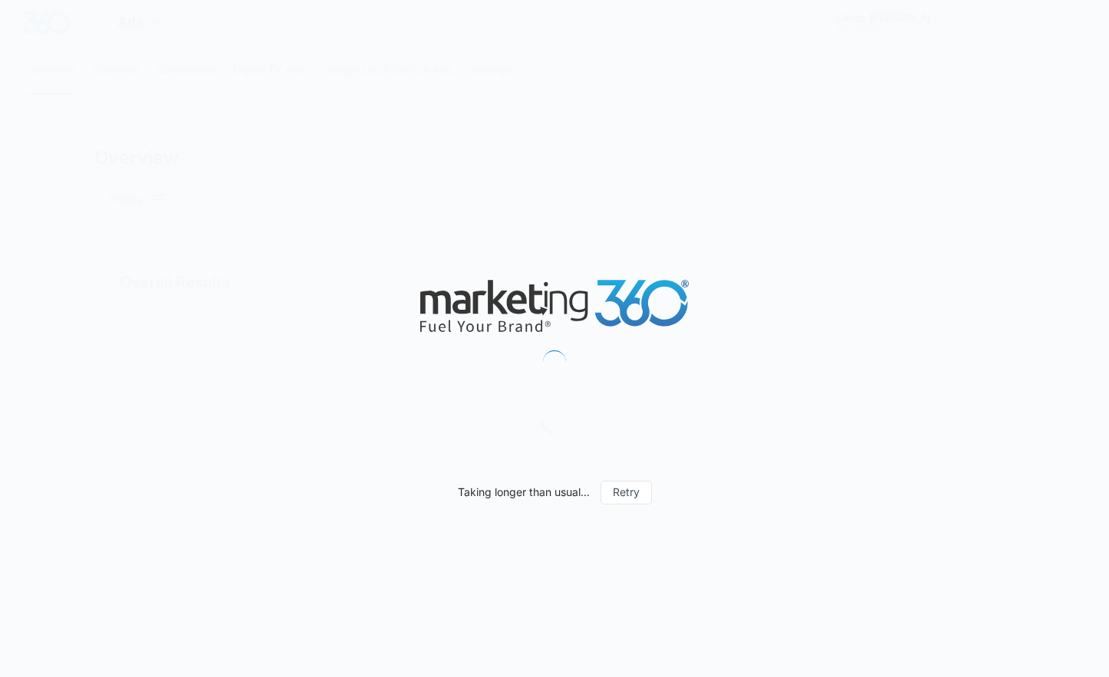
type input "09/01/2025"
type input "09/30/2025"
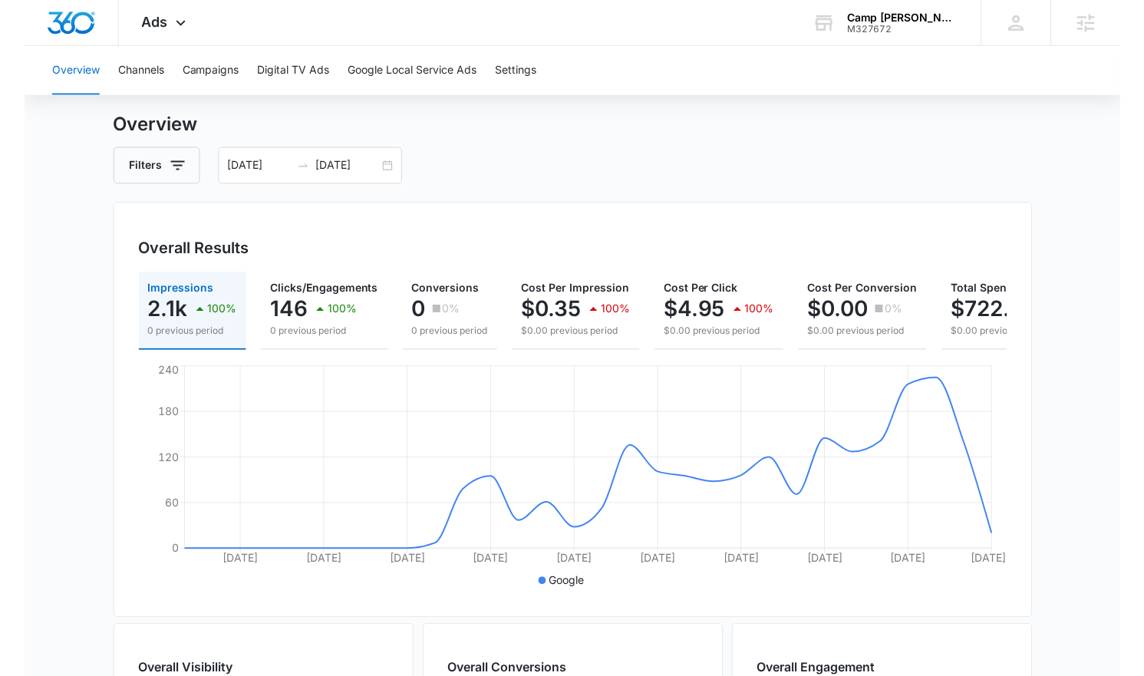
scroll to position [37, 0]
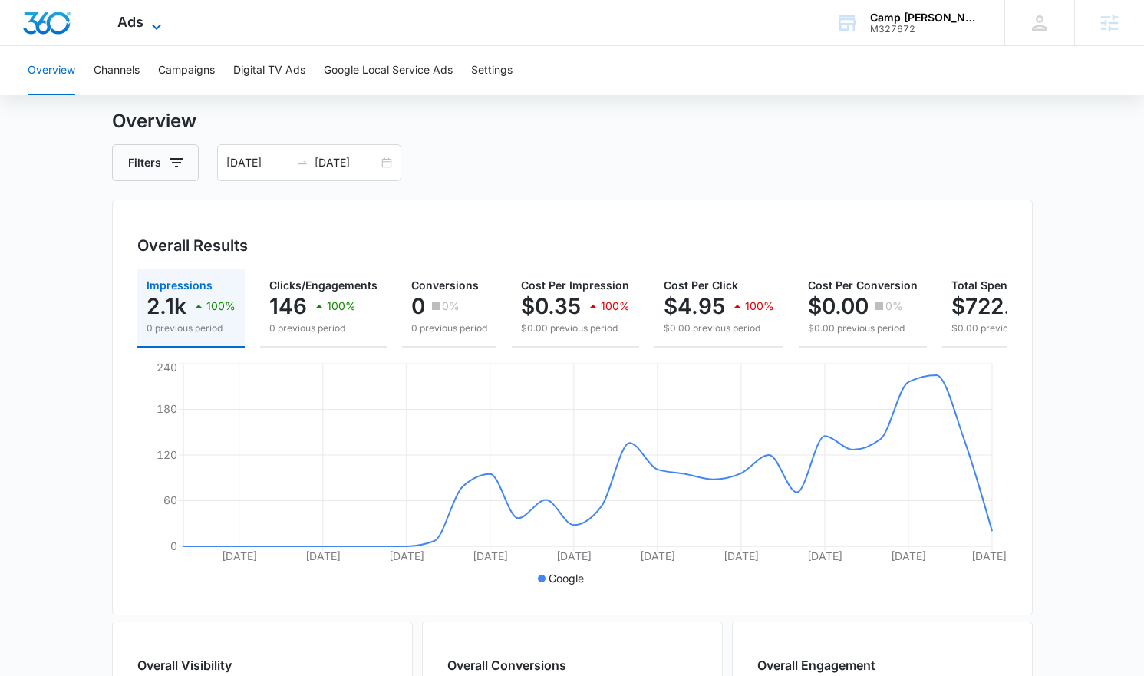
click at [163, 23] on icon at bounding box center [156, 27] width 18 height 18
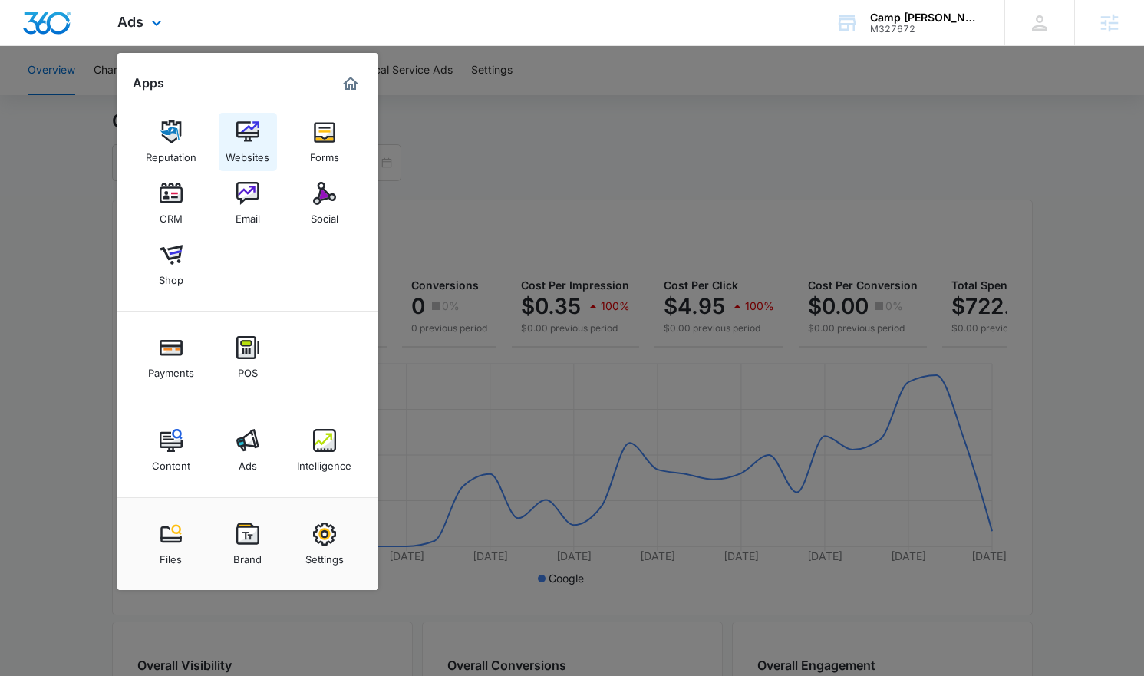
click at [252, 130] on img at bounding box center [247, 131] width 23 height 23
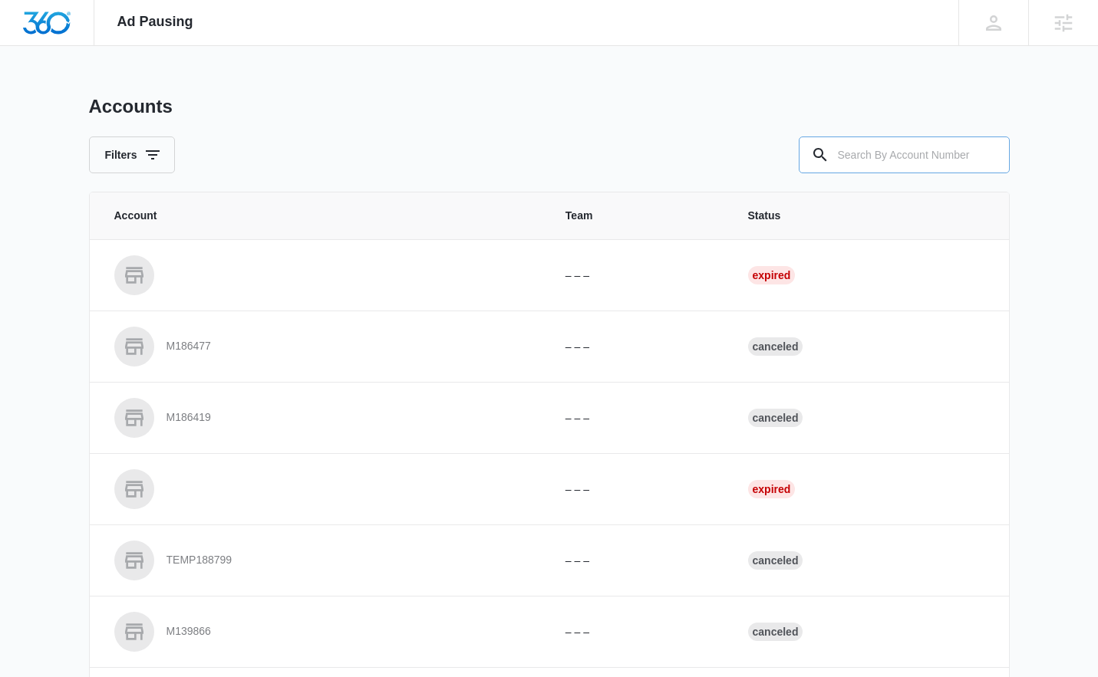
click at [874, 157] on input "text" at bounding box center [903, 155] width 211 height 37
type input "m327672"
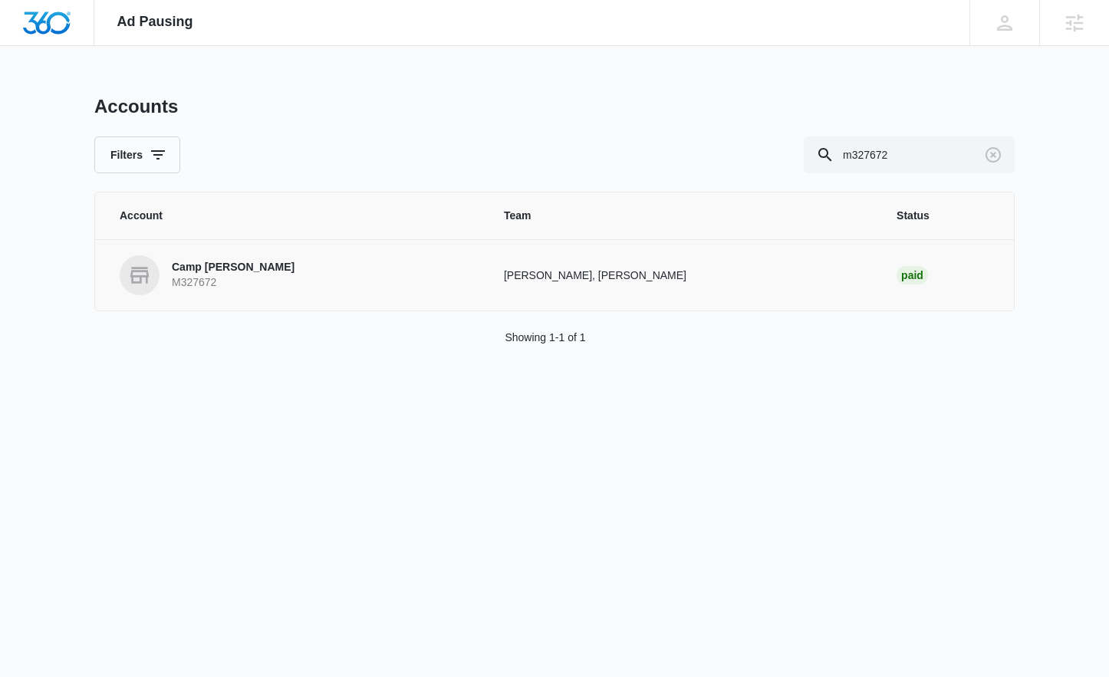
click at [211, 259] on link "Camp [PERSON_NAME] M327672" at bounding box center [293, 275] width 347 height 40
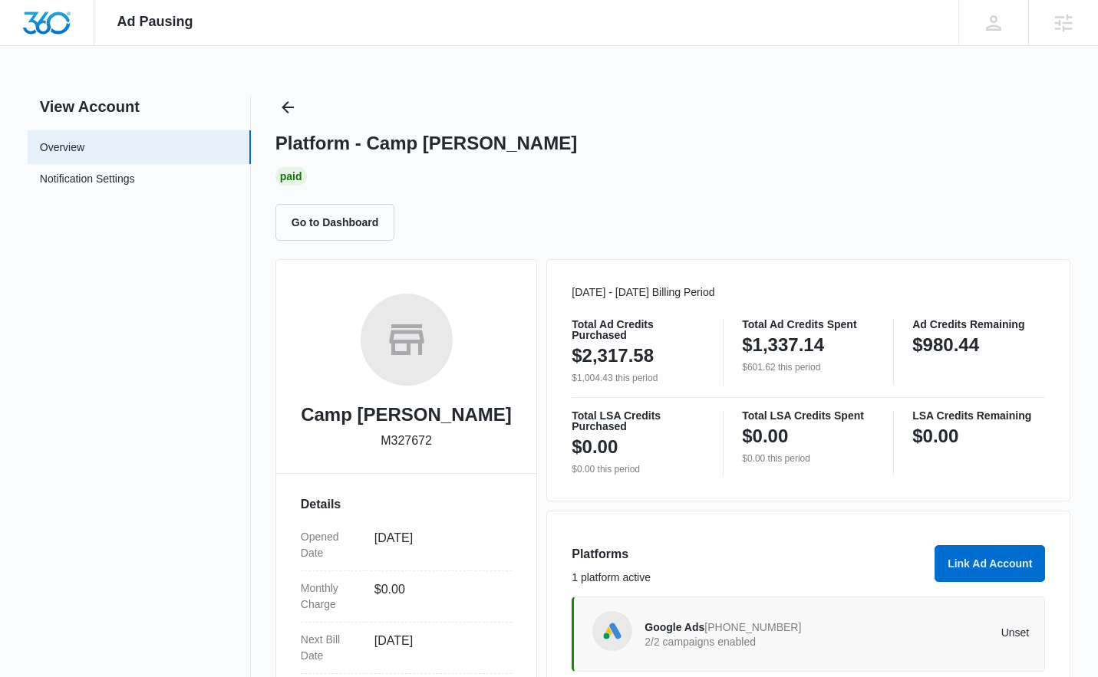
click at [792, 620] on div "Google Ads [PHONE_NUMBER] 2/2 campaigns enabled" at bounding box center [740, 634] width 192 height 32
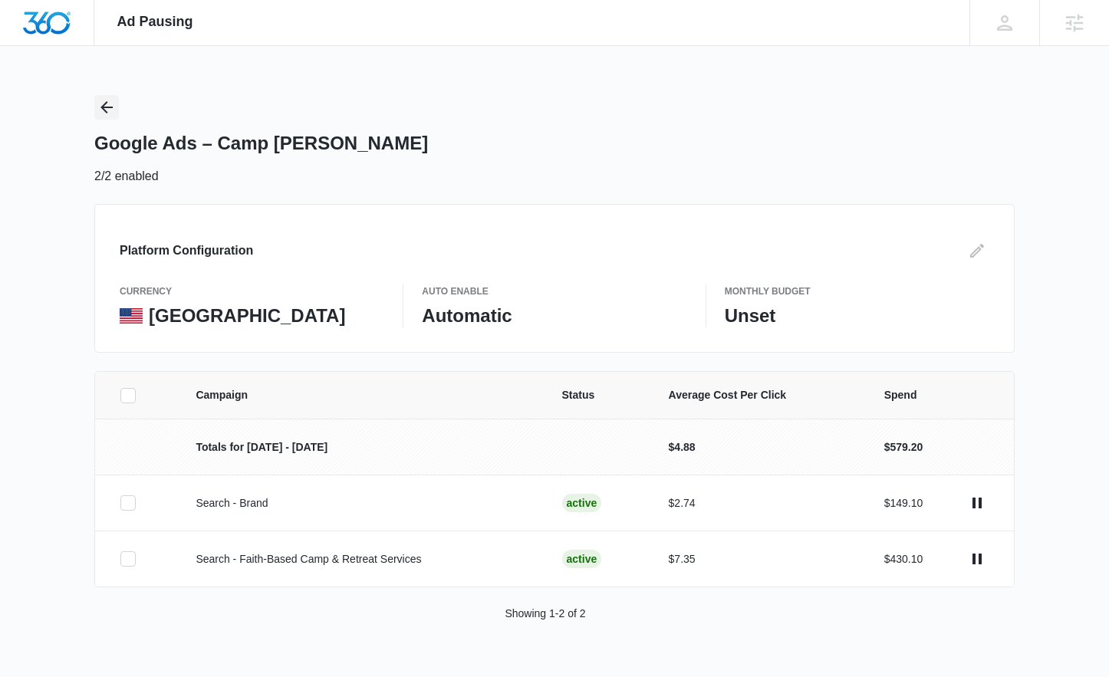
click at [104, 106] on icon "Back" at bounding box center [106, 107] width 18 height 18
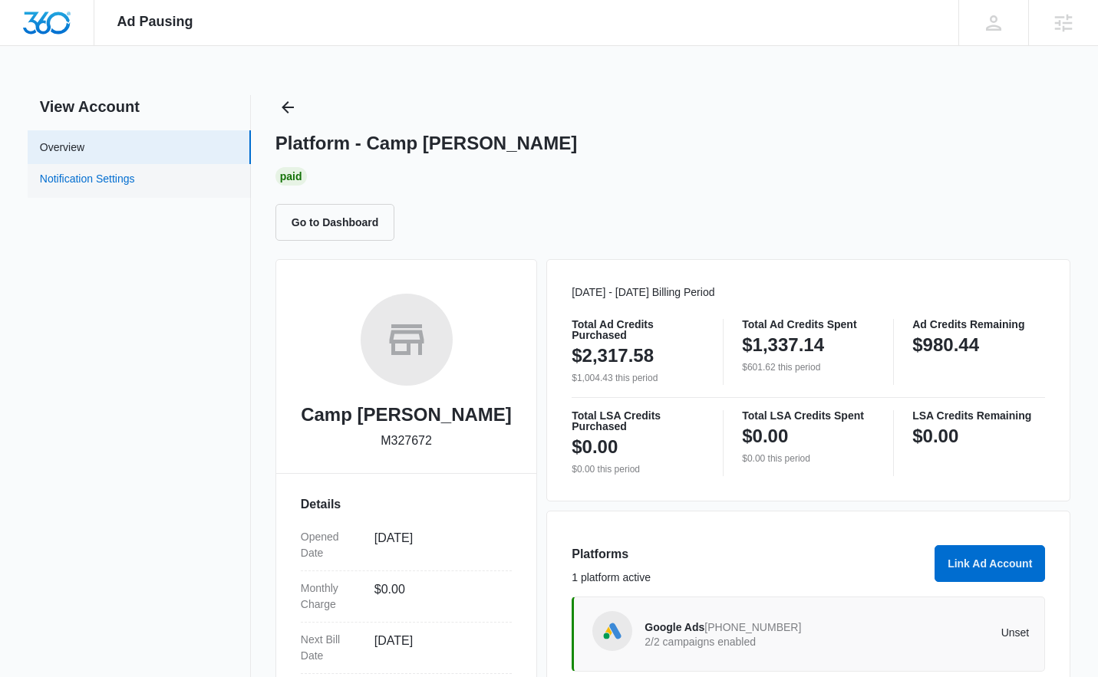
click at [67, 186] on link "Notification Settings" at bounding box center [87, 181] width 95 height 20
